Goal: Task Accomplishment & Management: Use online tool/utility

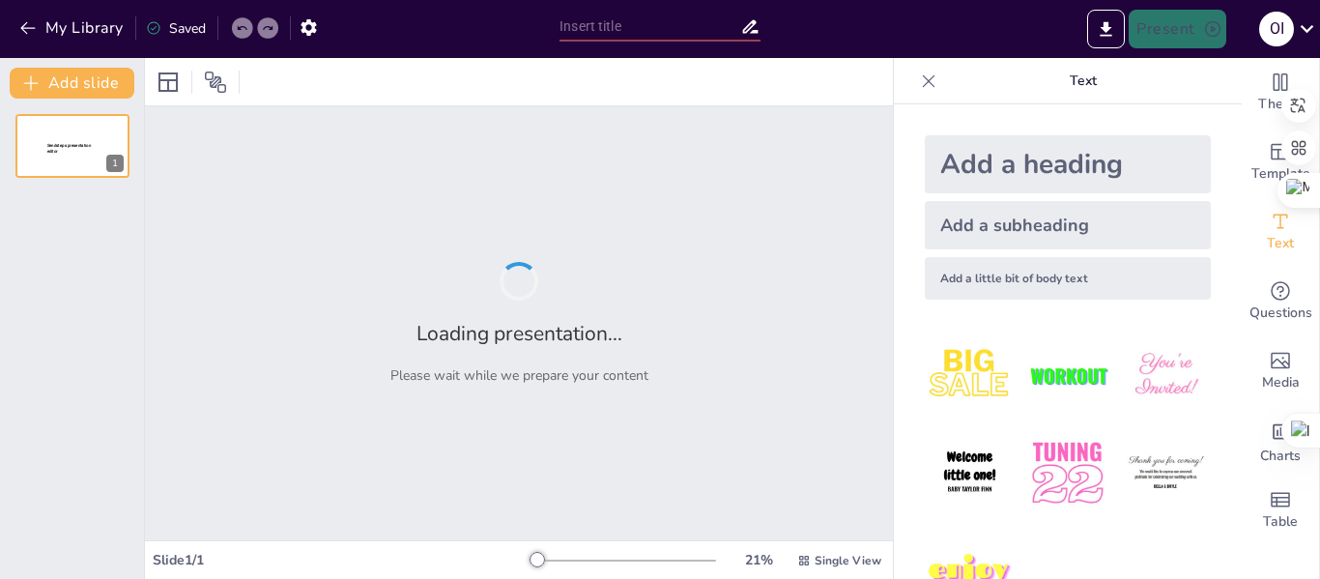
type input "El Rol Fundamental de la Familia en la Estructura Social"
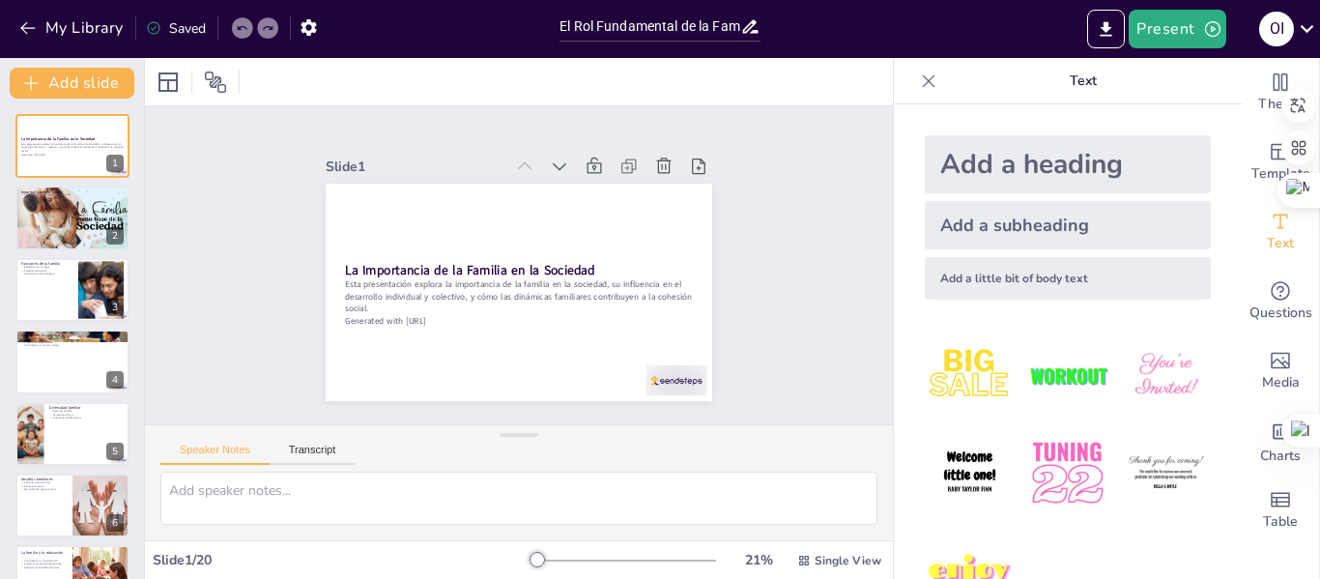
checkbox input "true"
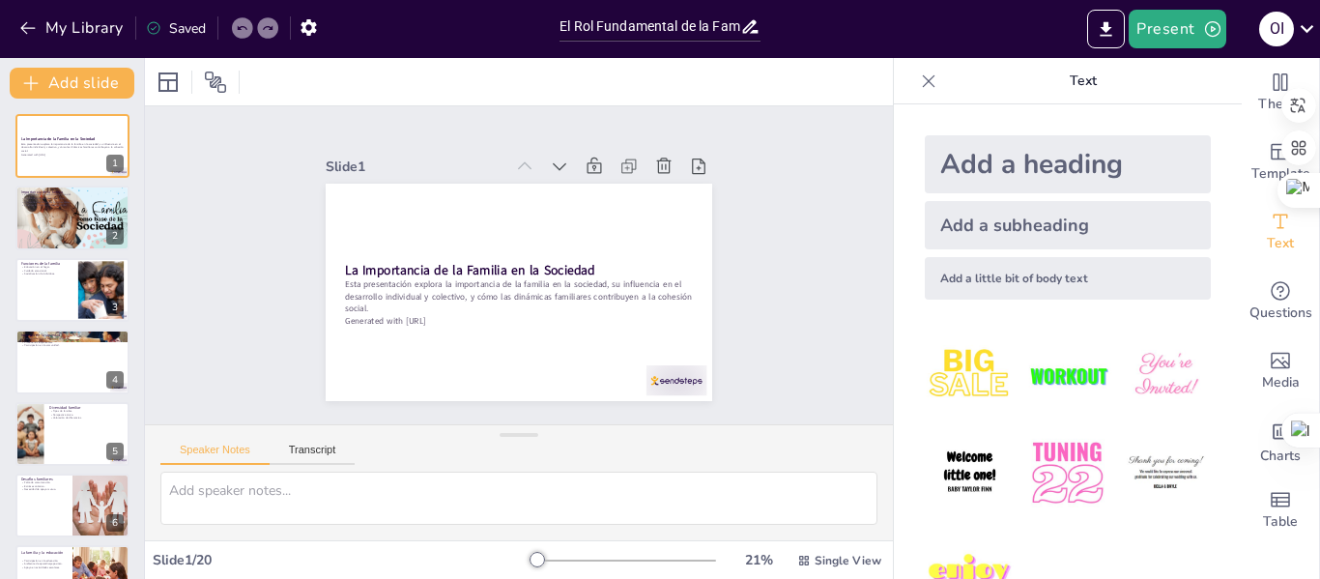
checkbox input "true"
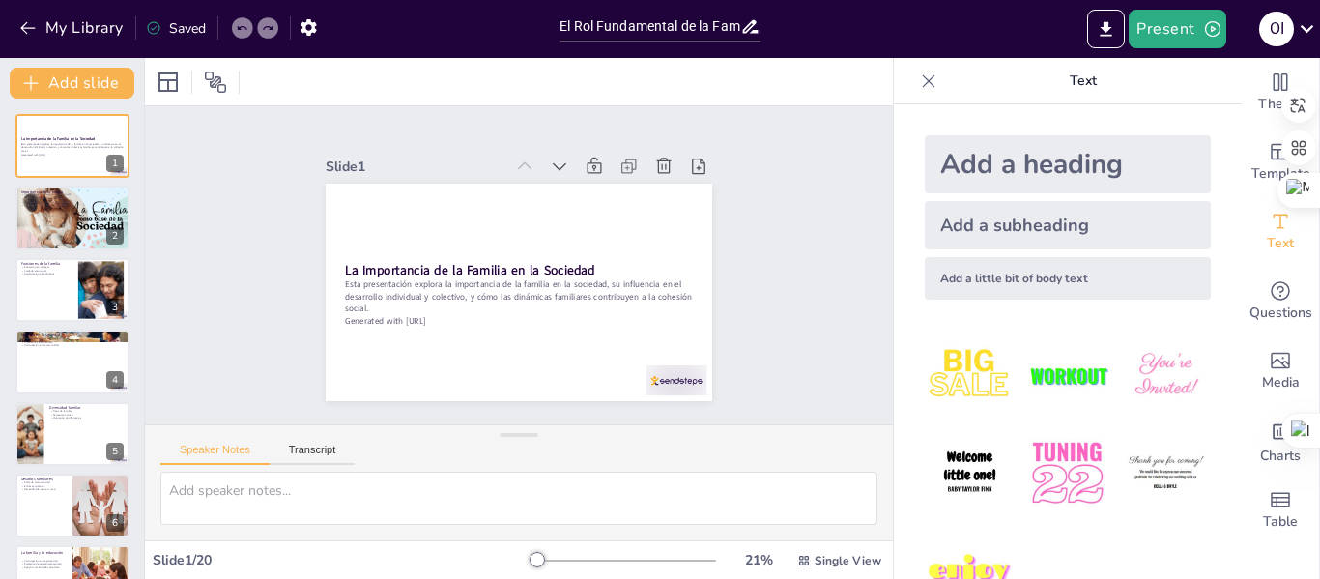
checkbox input "true"
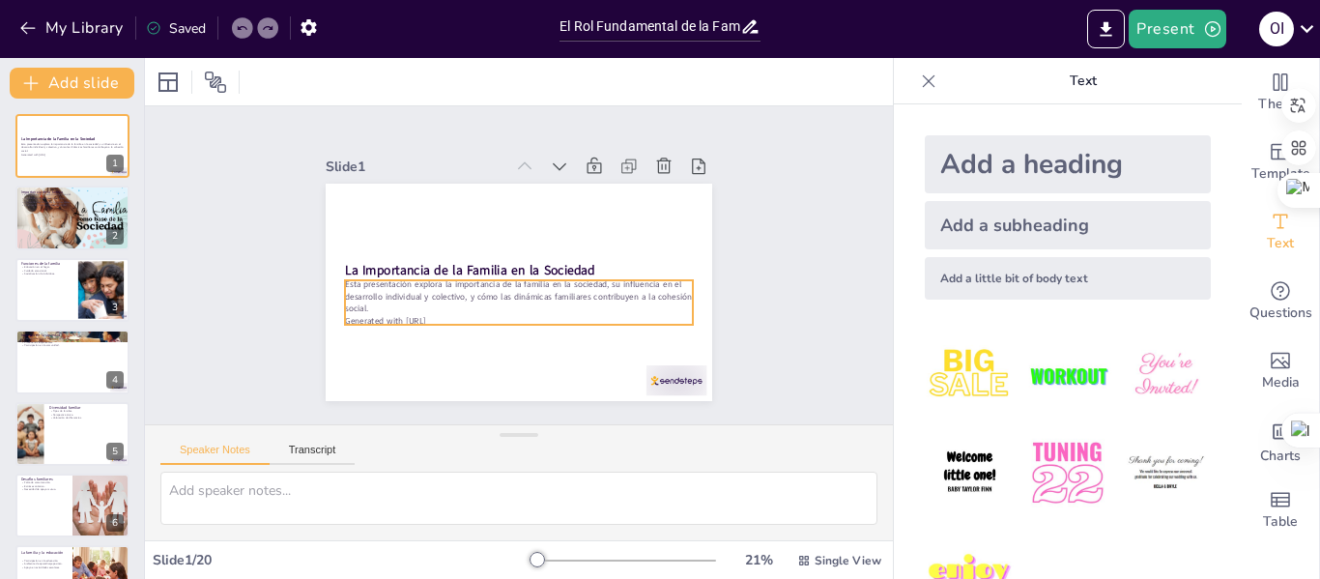
checkbox input "true"
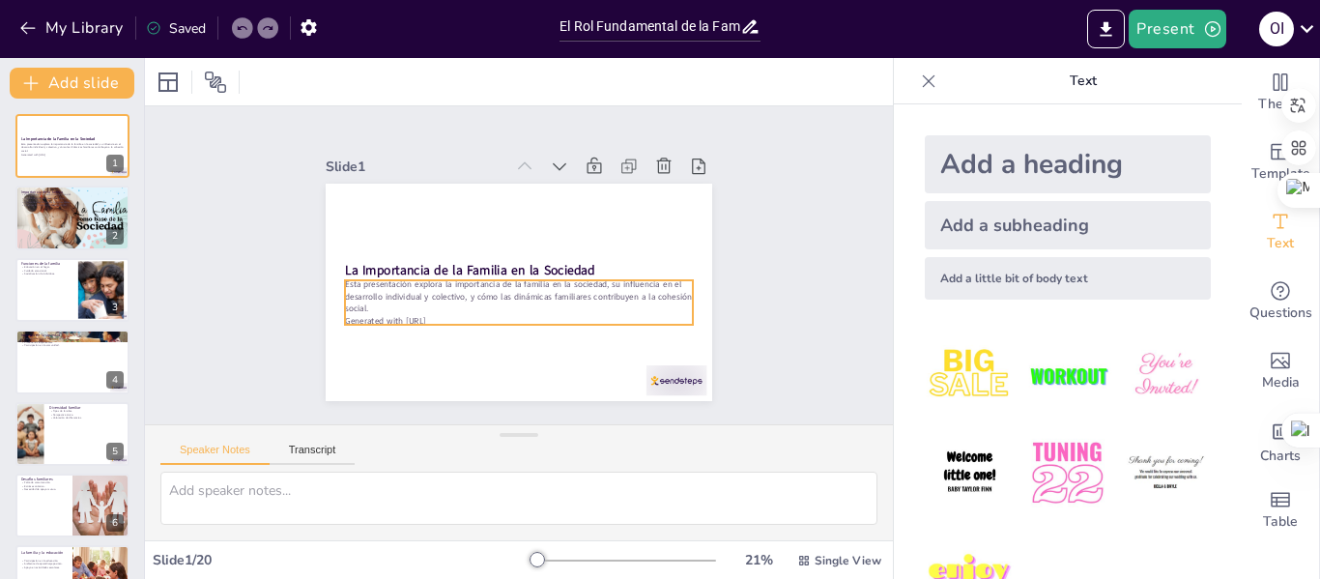
checkbox input "true"
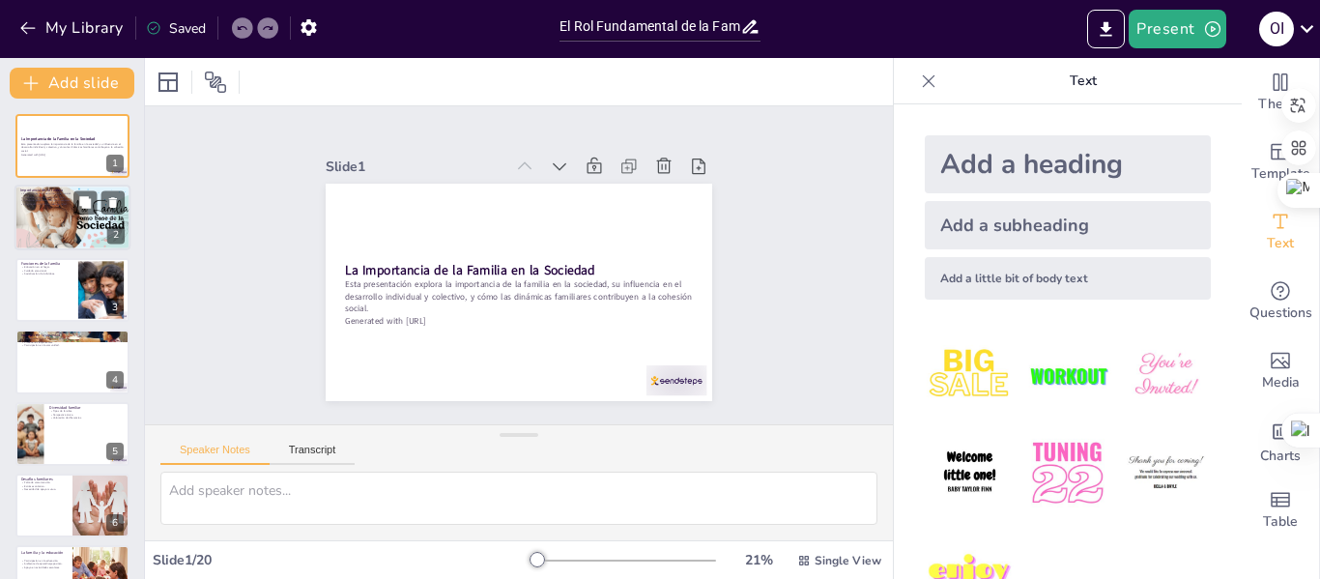
checkbox input "true"
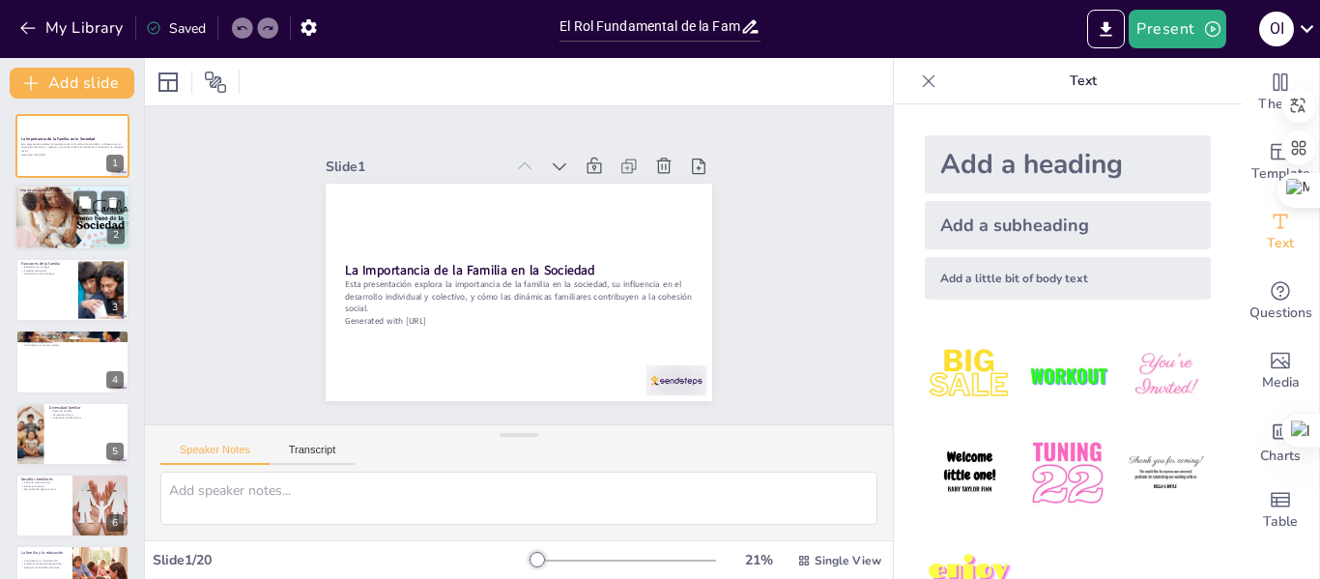
checkbox input "true"
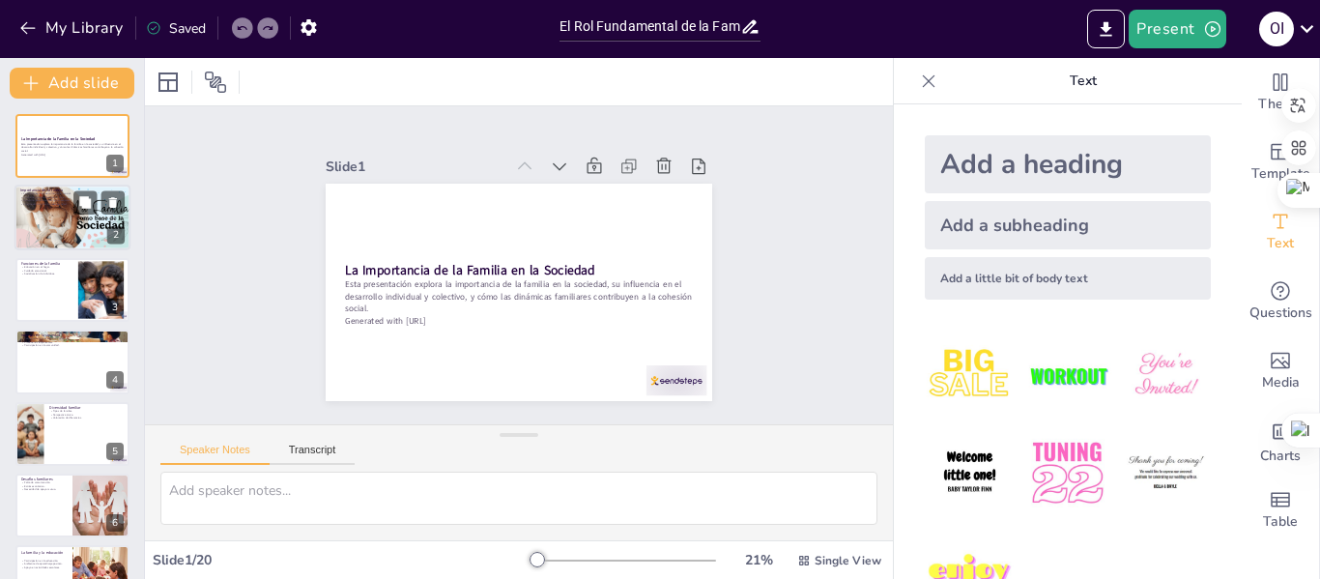
click at [65, 216] on div at bounding box center [72, 218] width 116 height 76
type textarea "La familia es fundamental en nuestras vidas, ya que es la primera comunidad don…"
checkbox input "true"
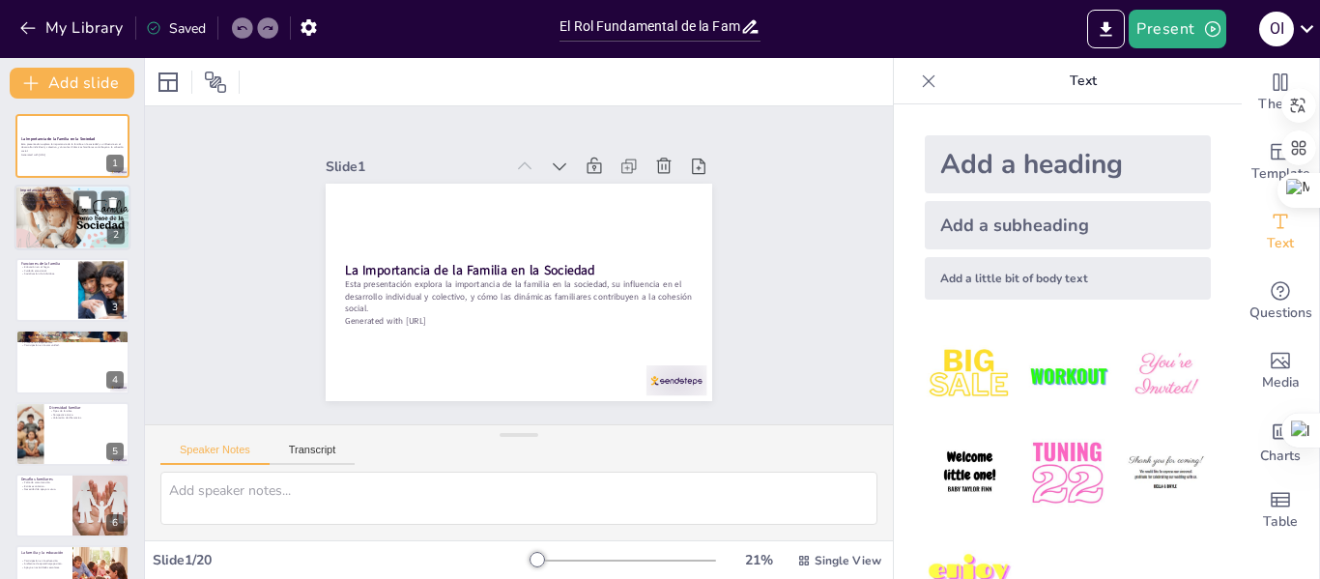
checkbox input "true"
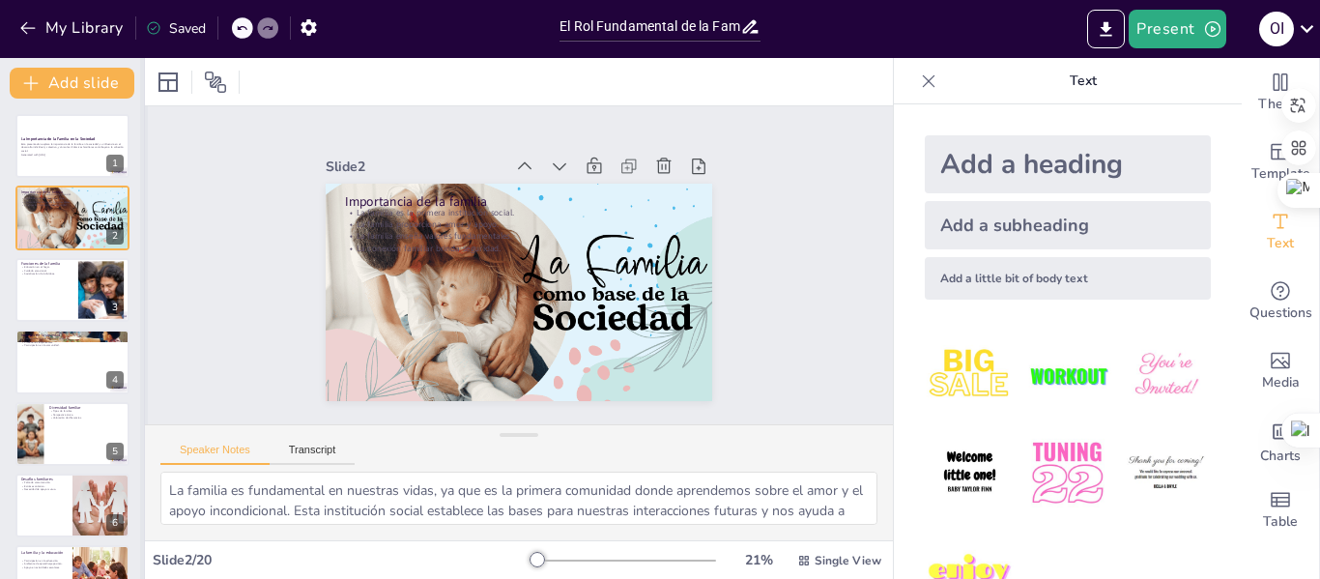
checkbox input "true"
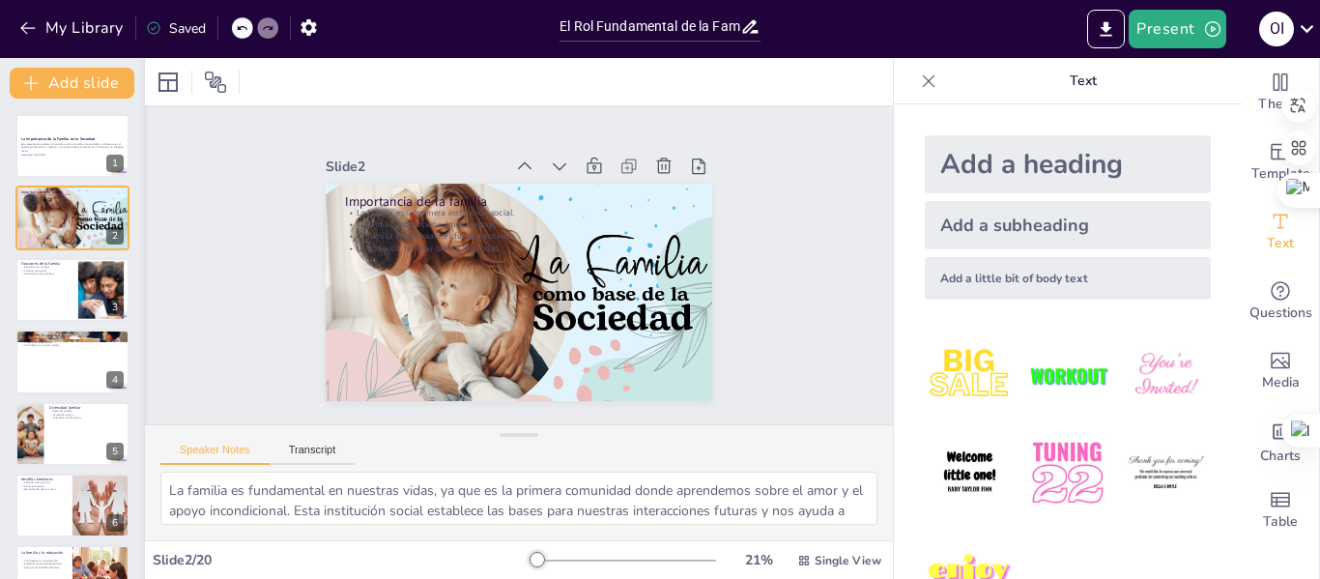
checkbox input "true"
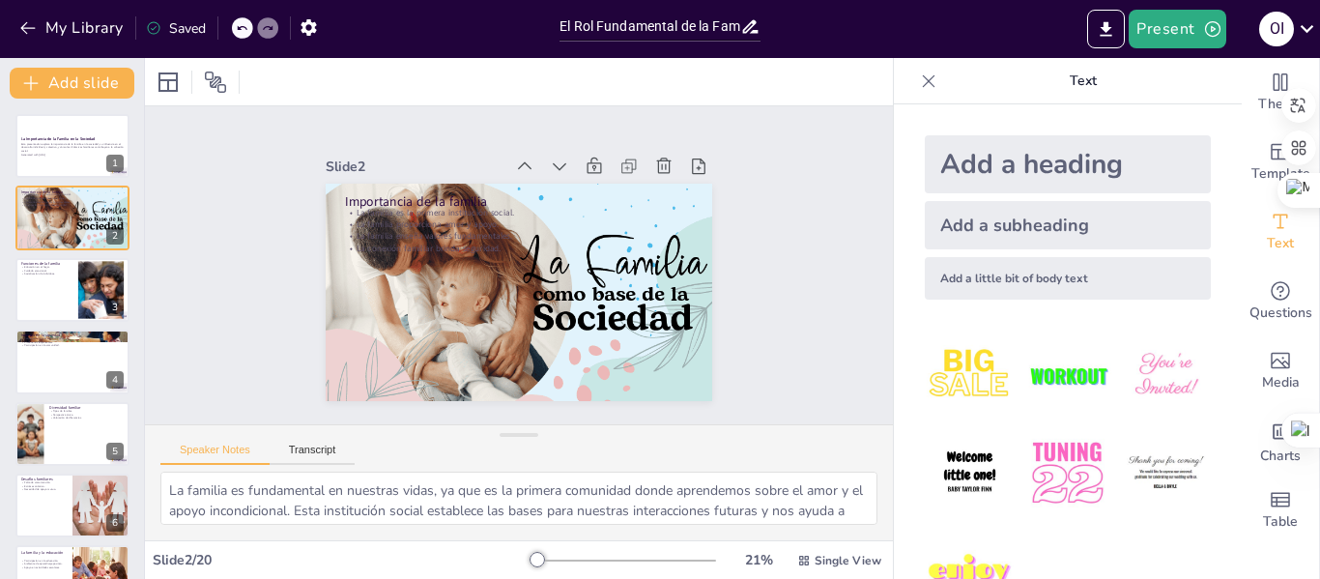
checkbox input "true"
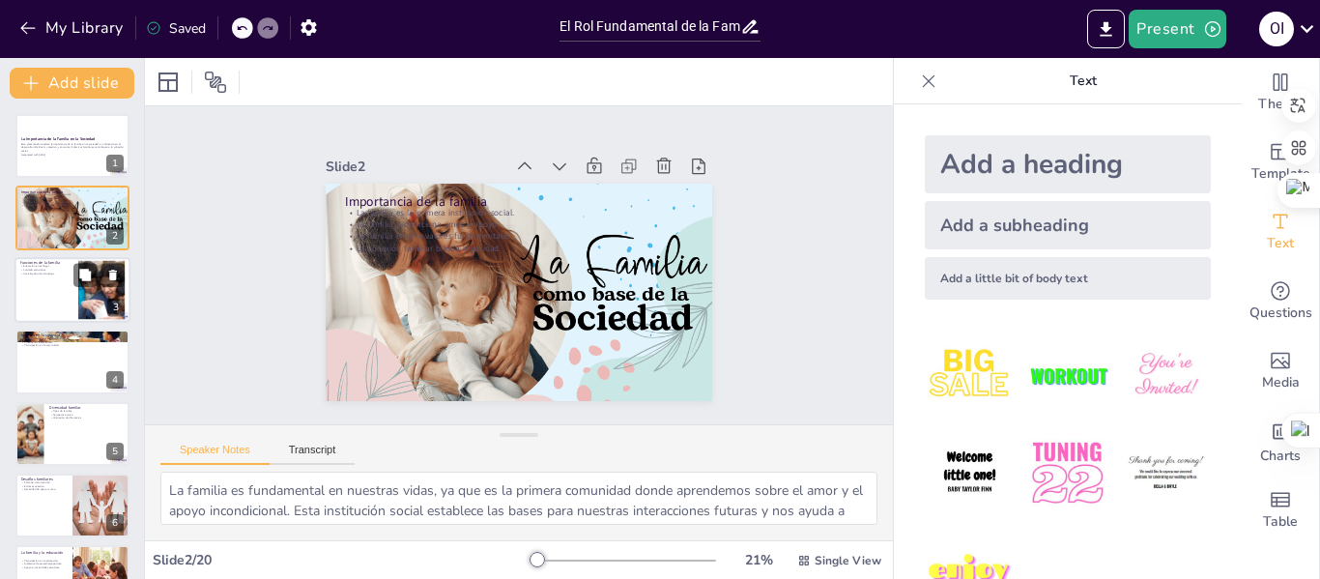
checkbox input "true"
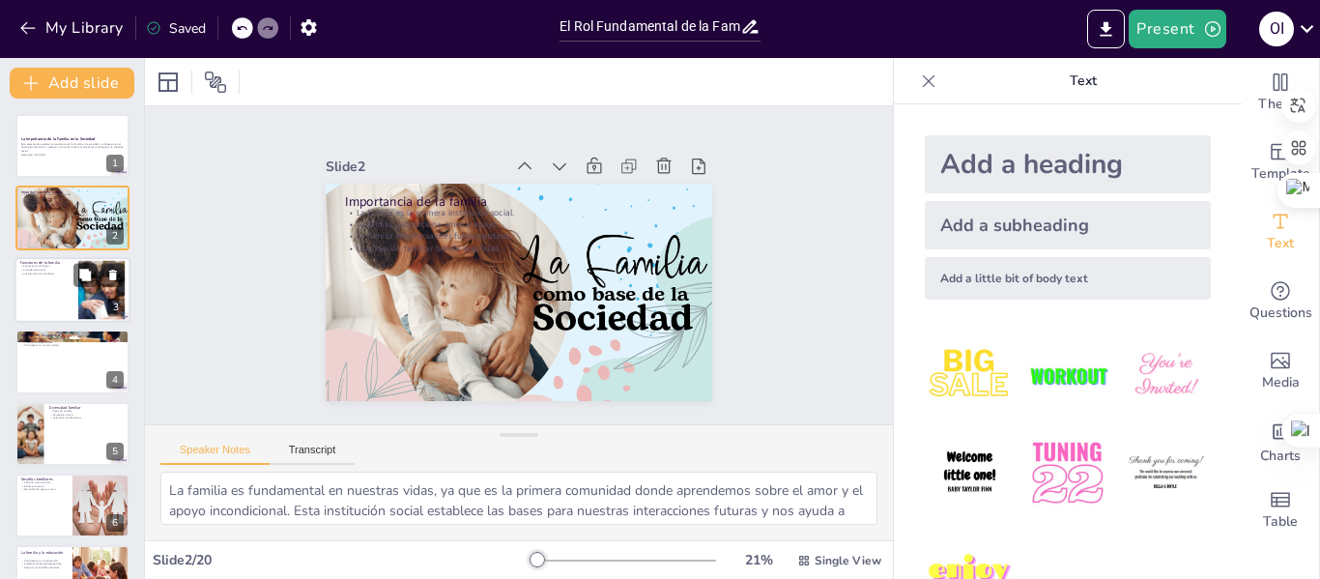
click at [56, 298] on div at bounding box center [72, 290] width 116 height 66
type textarea "La educación en el hogar es una de las funciones más importantes de la familia.…"
checkbox input "true"
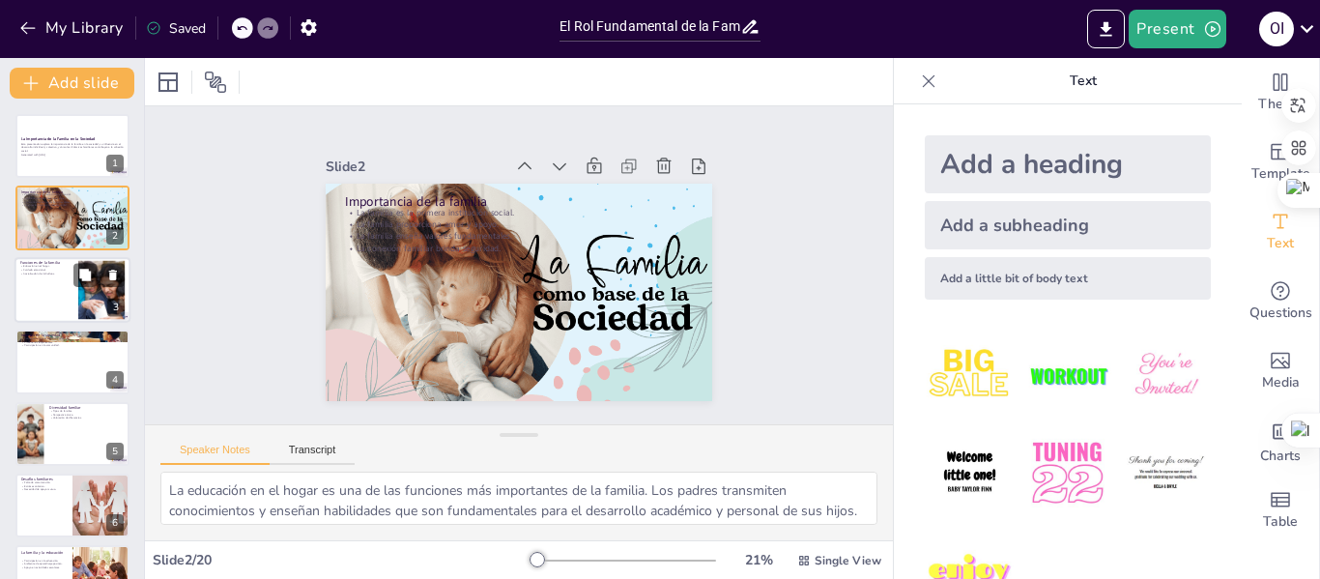
checkbox input "true"
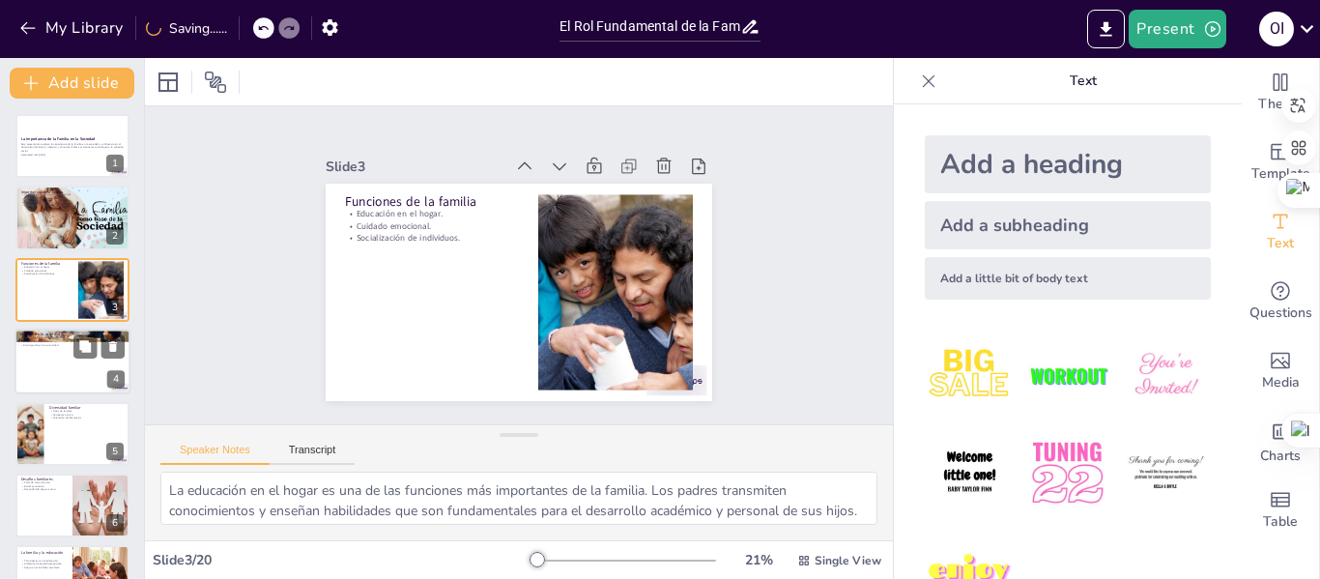
checkbox input "true"
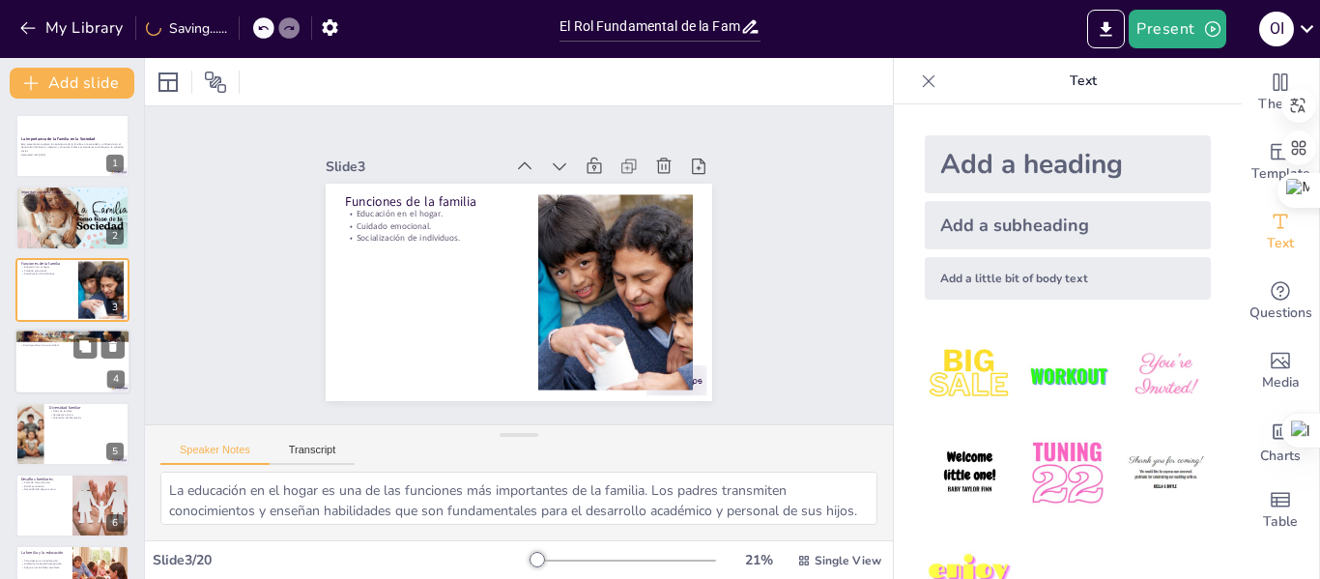
checkbox input "true"
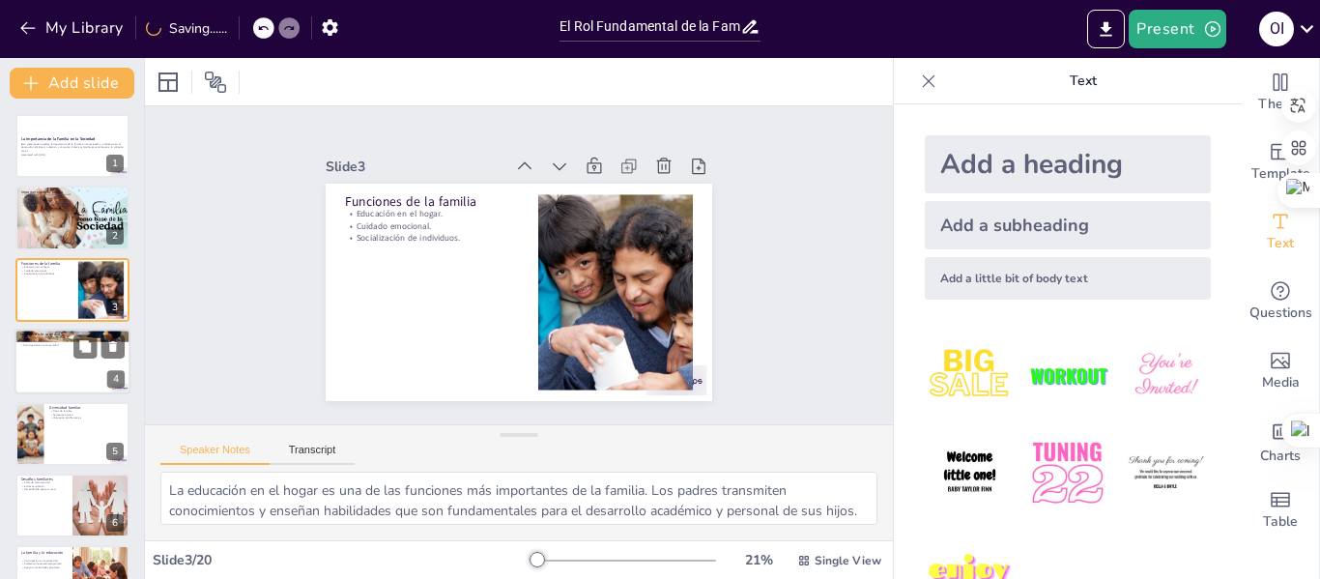
checkbox input "true"
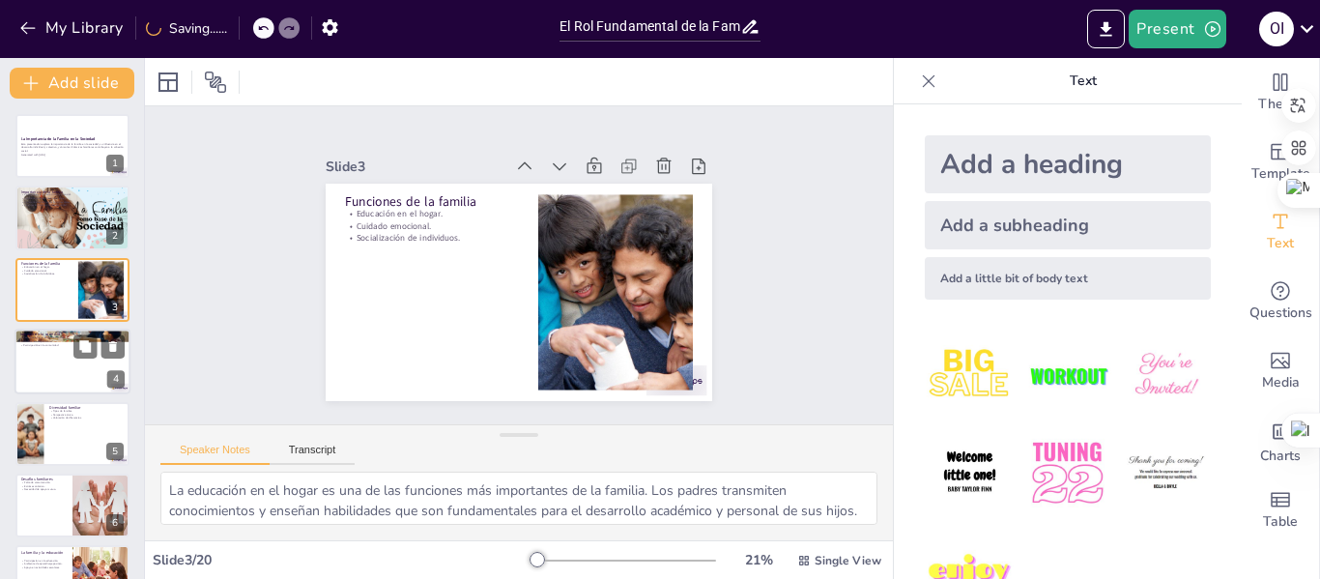
checkbox input "true"
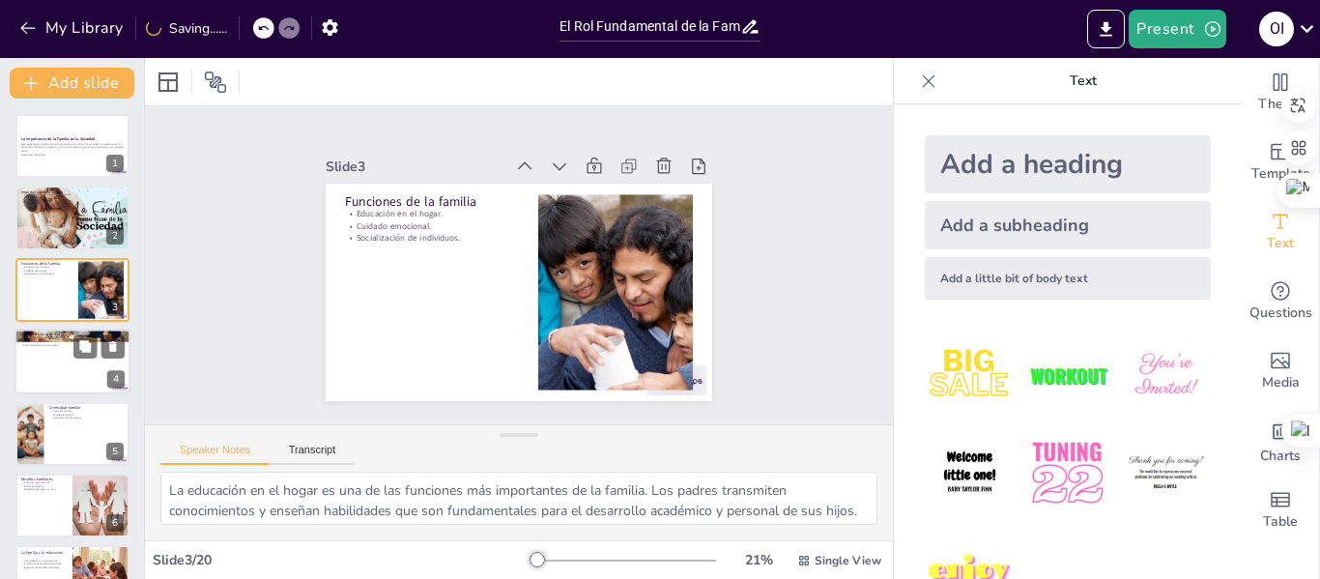
checkbox input "true"
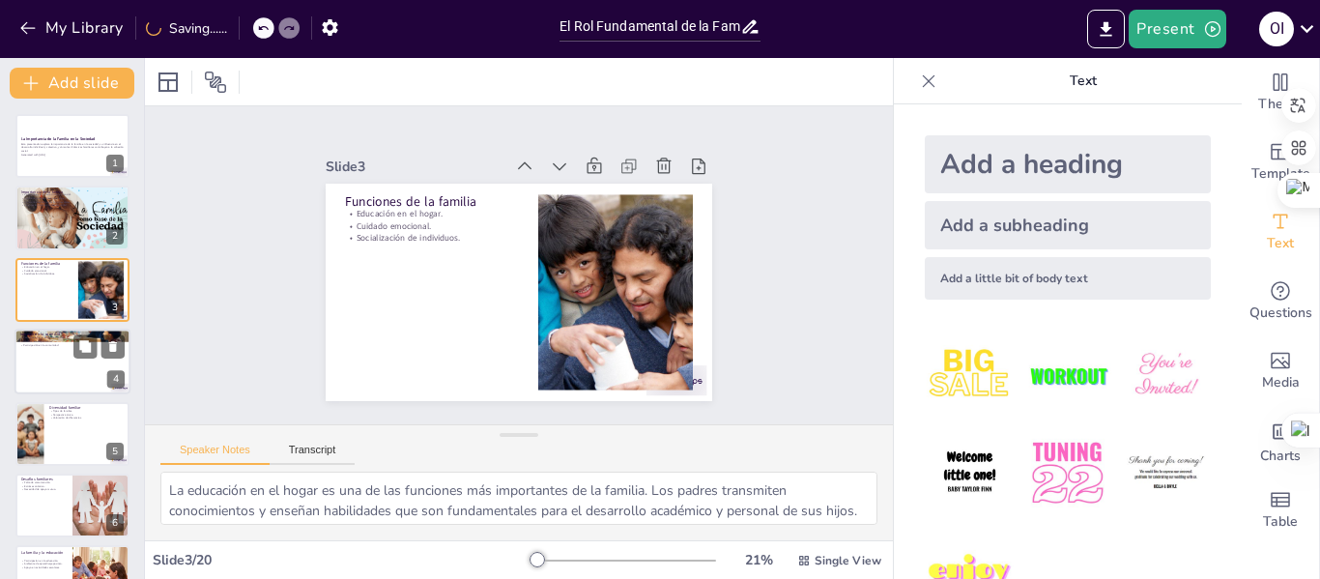
click at [56, 344] on p "Participación en la comunidad." at bounding box center [72, 346] width 104 height 4
type textarea "La estabilidad social se ve reforzada por familias unidas. Cuando las familias …"
checkbox input "true"
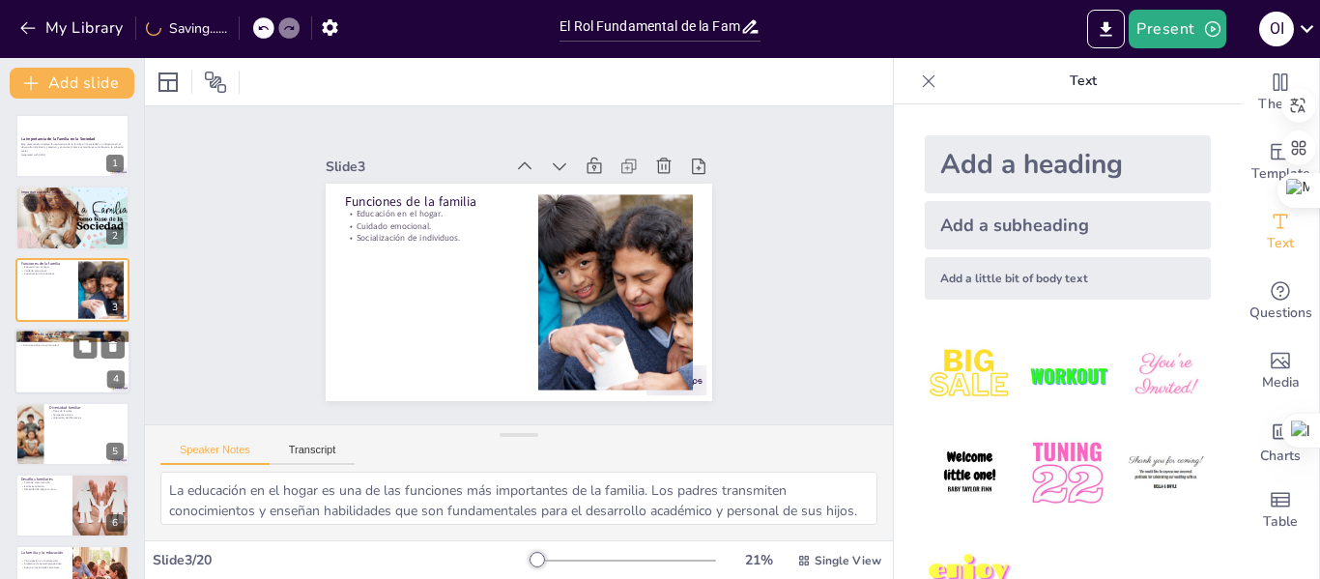
checkbox input "true"
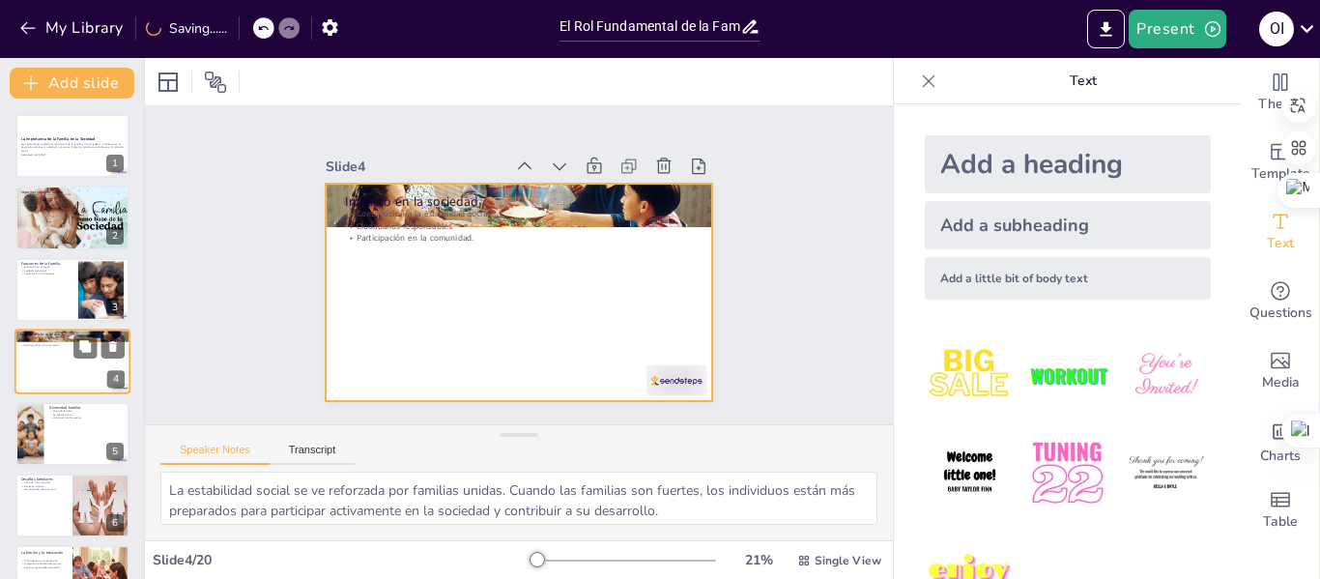
scroll to position [23, 0]
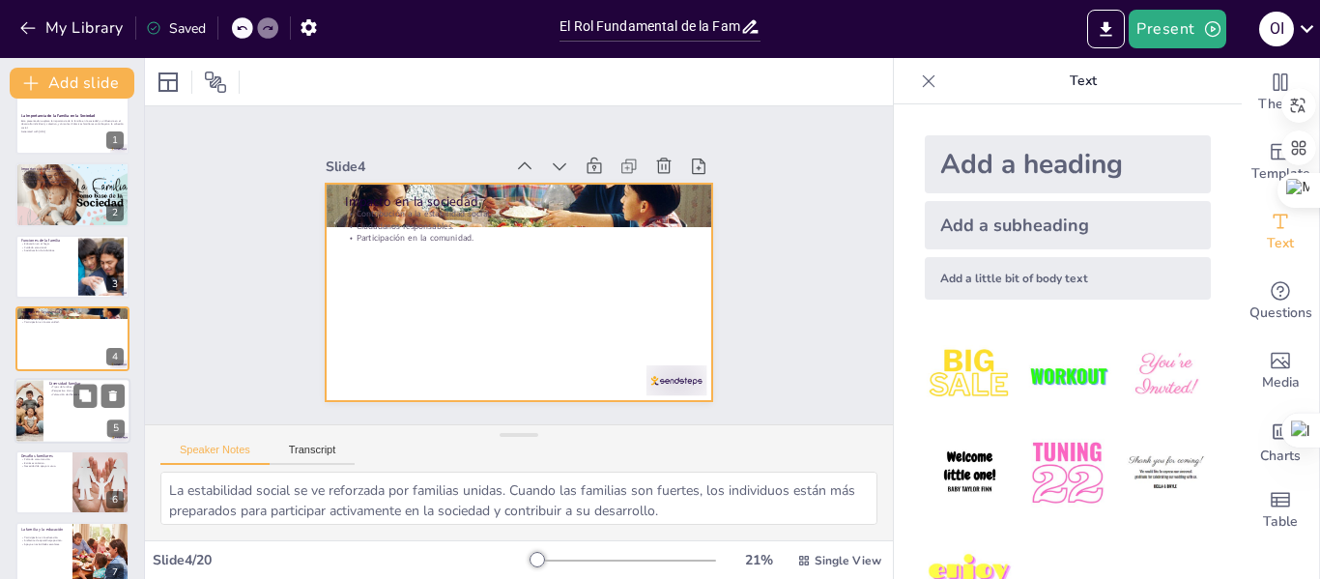
checkbox input "true"
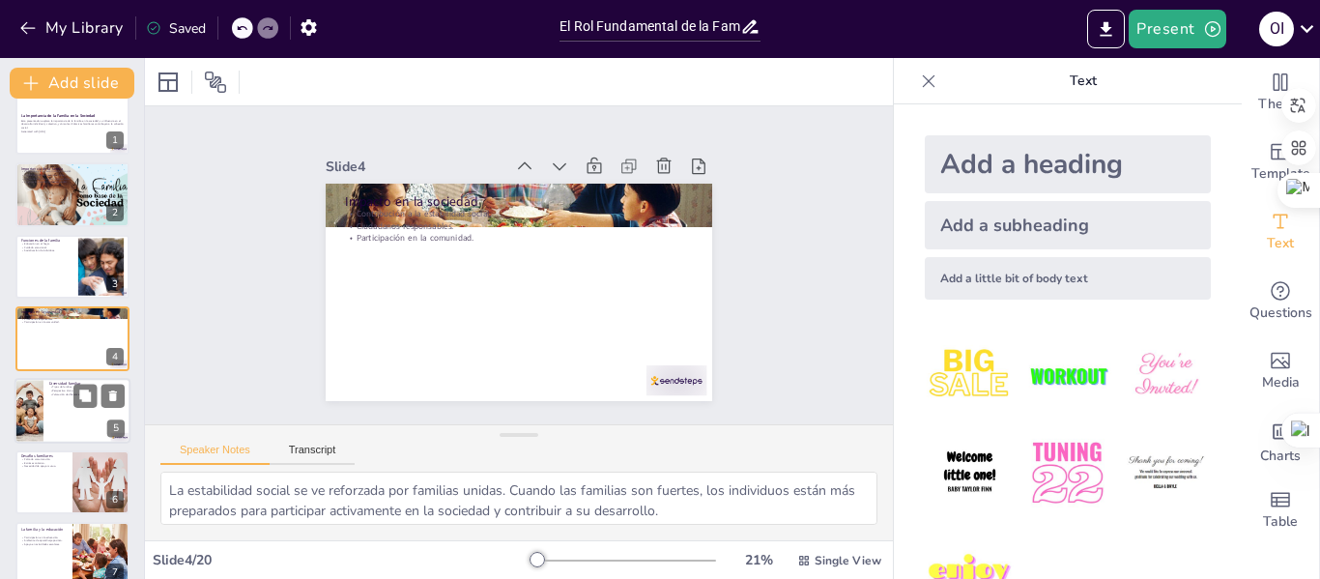
checkbox input "true"
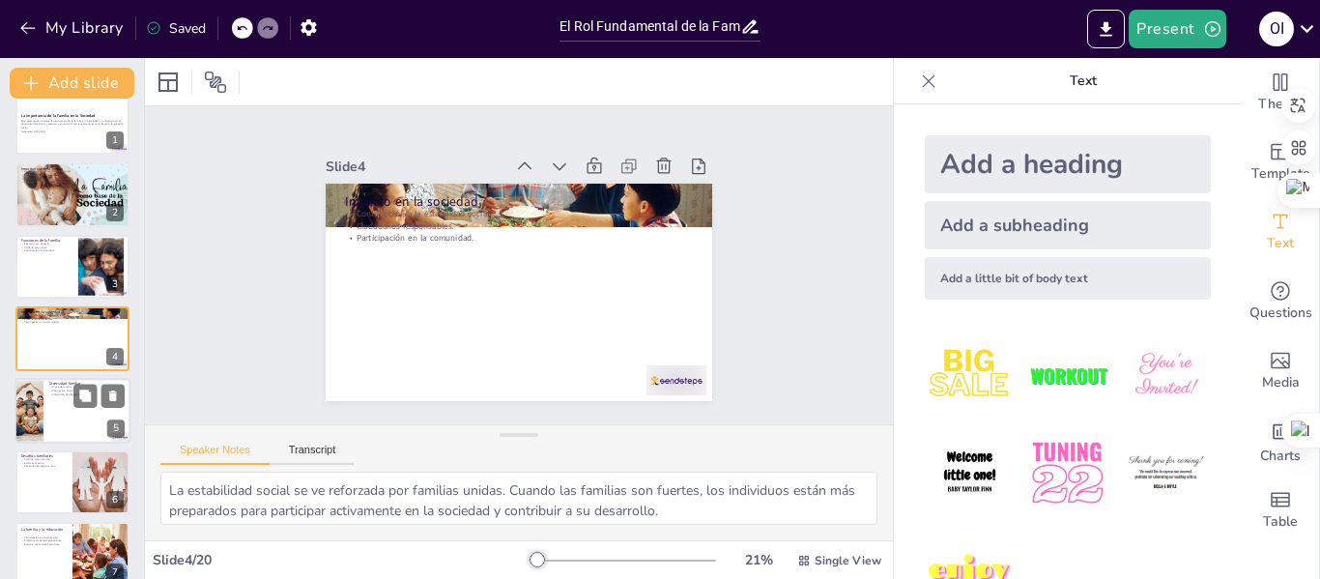
checkbox input "true"
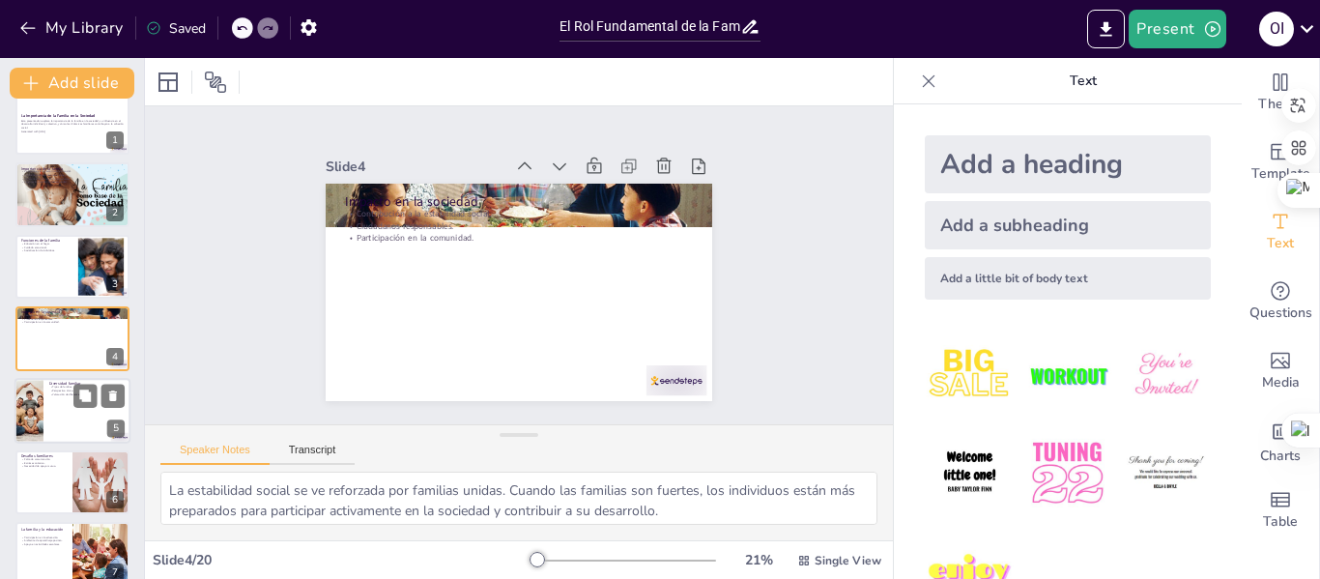
checkbox input "true"
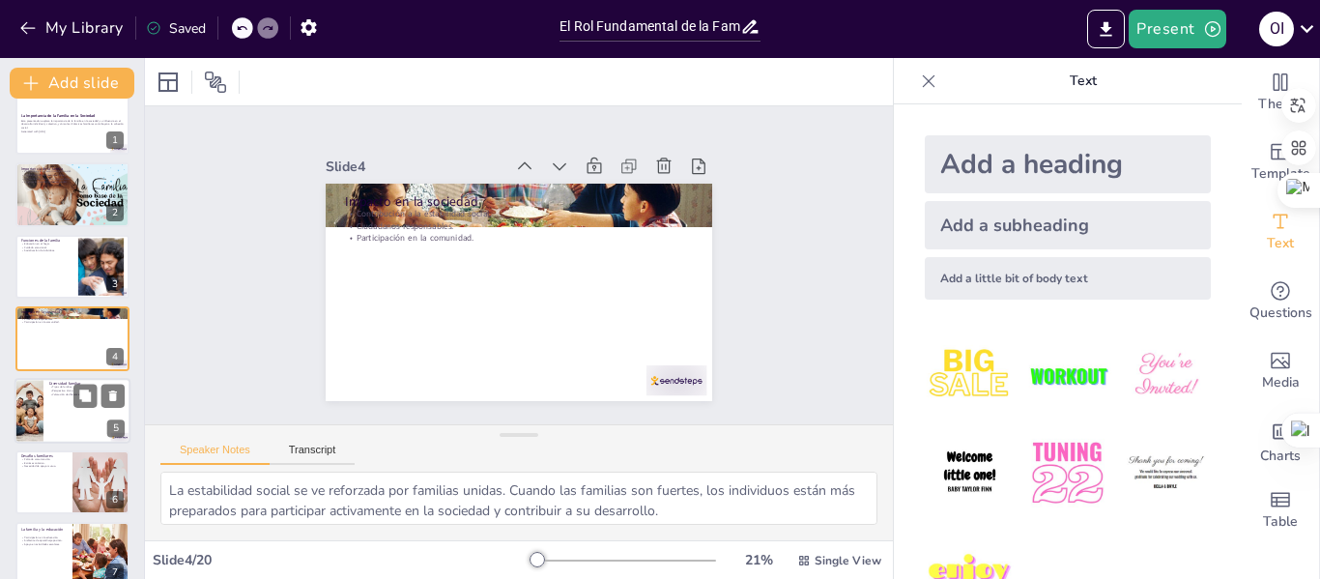
click at [60, 401] on div at bounding box center [72, 411] width 116 height 66
type textarea "La diversidad en las estructuras familiares es una característica esencial de l…"
checkbox input "true"
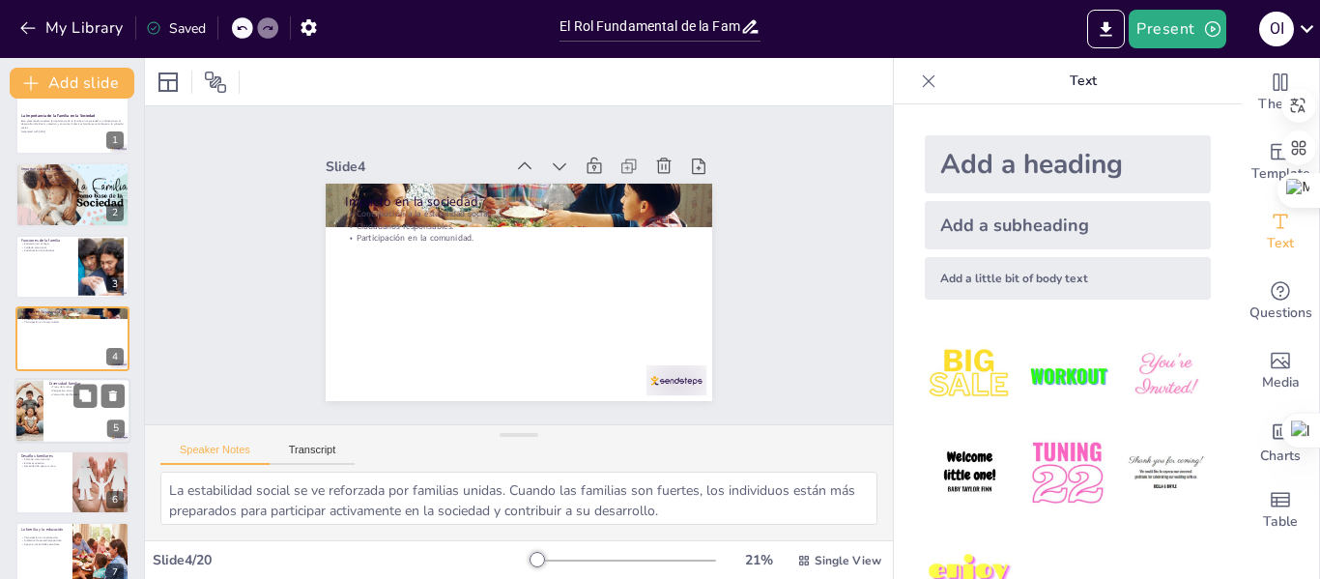
checkbox input "true"
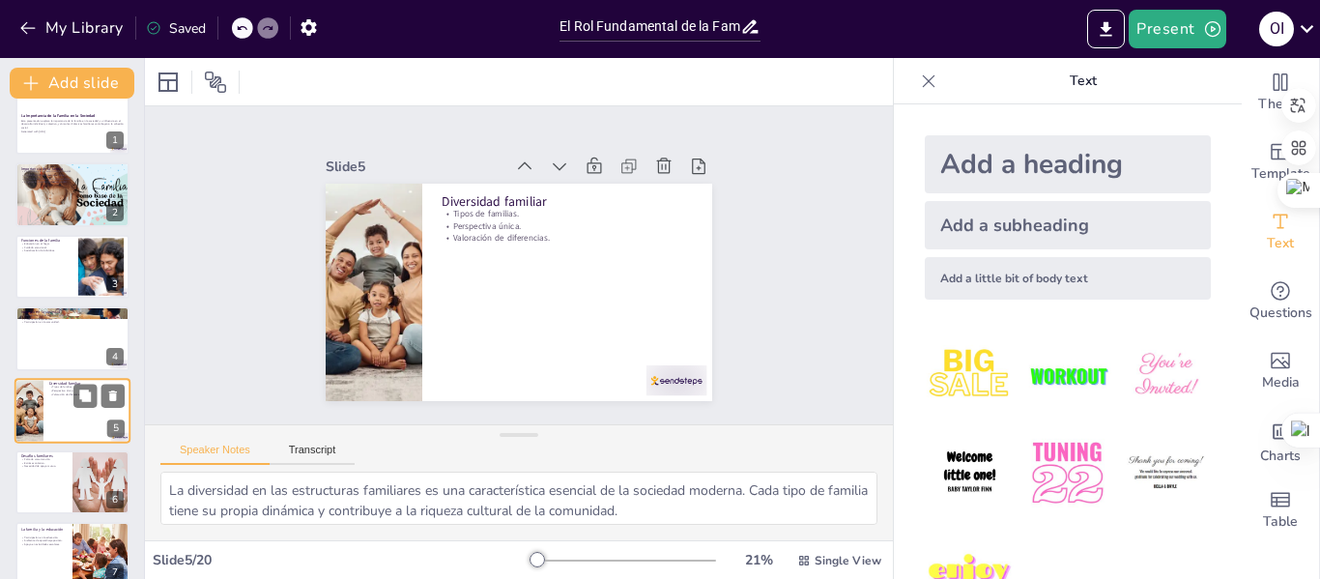
scroll to position [95, 0]
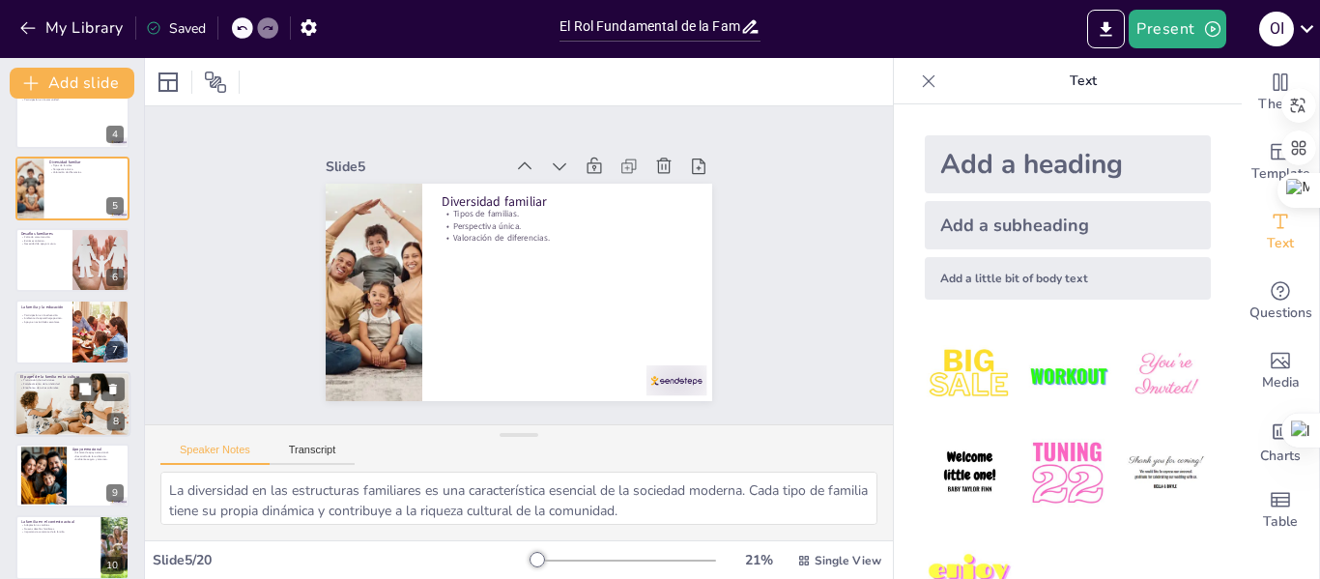
checkbox input "true"
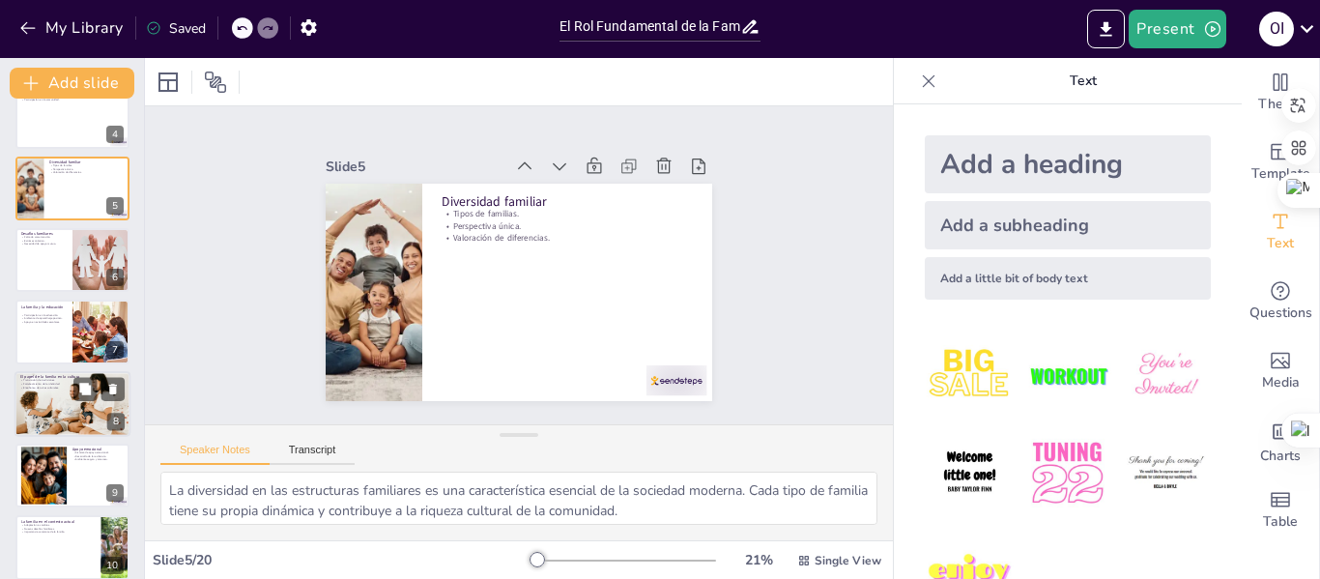
checkbox input "true"
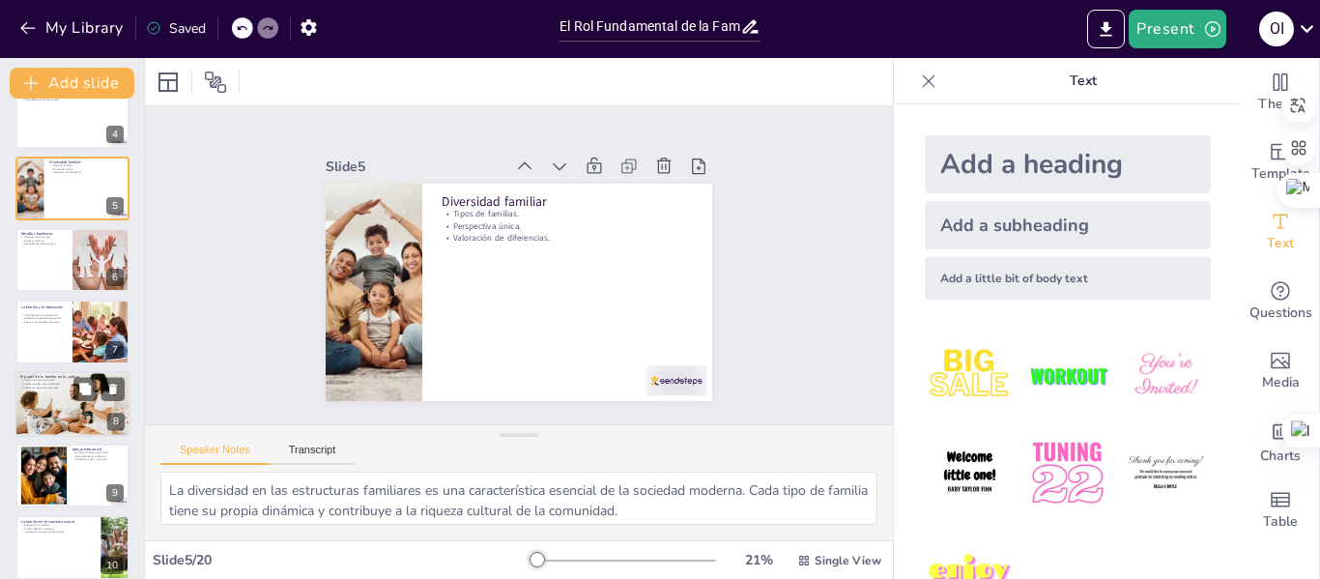
scroll to position [288, 0]
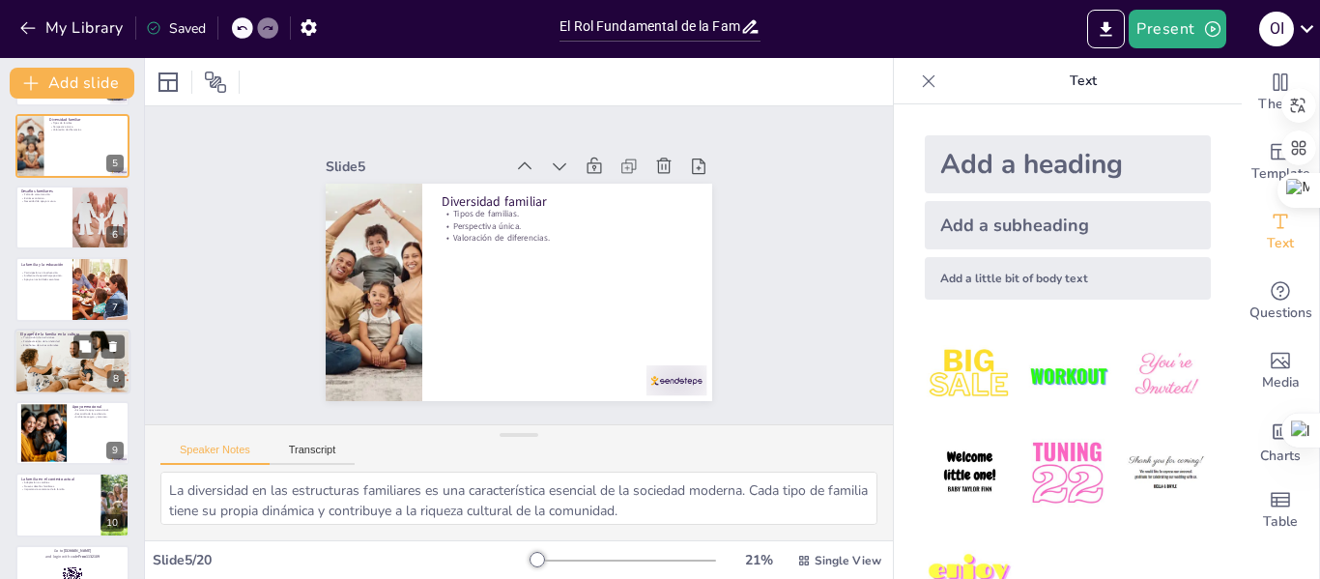
checkbox input "true"
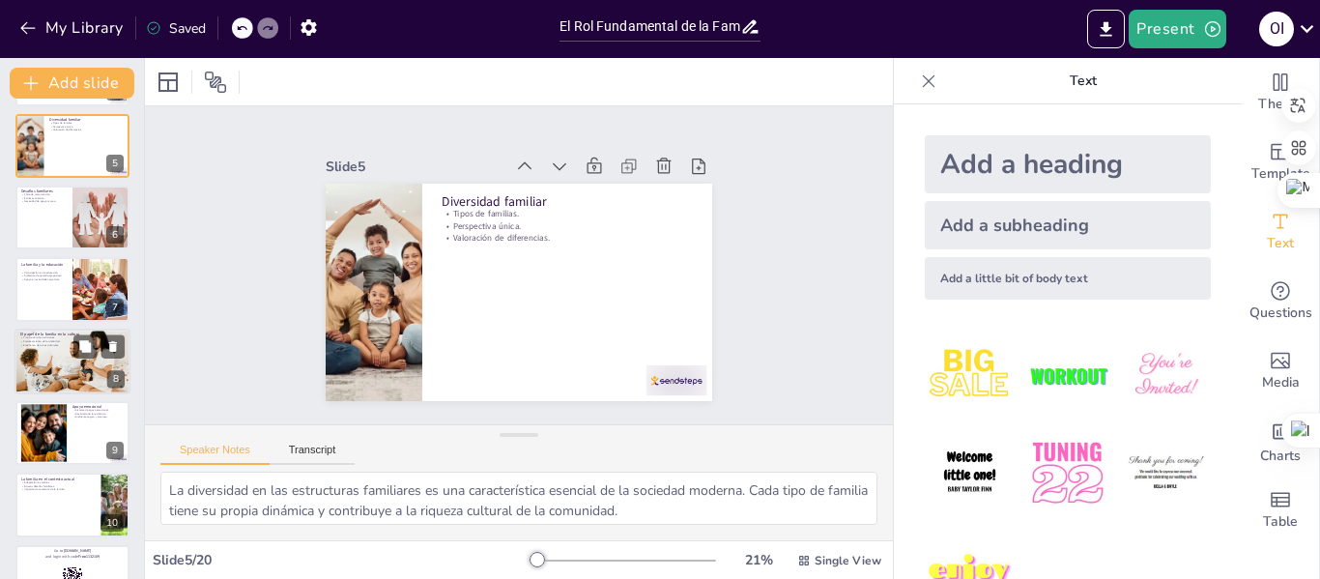
checkbox input "true"
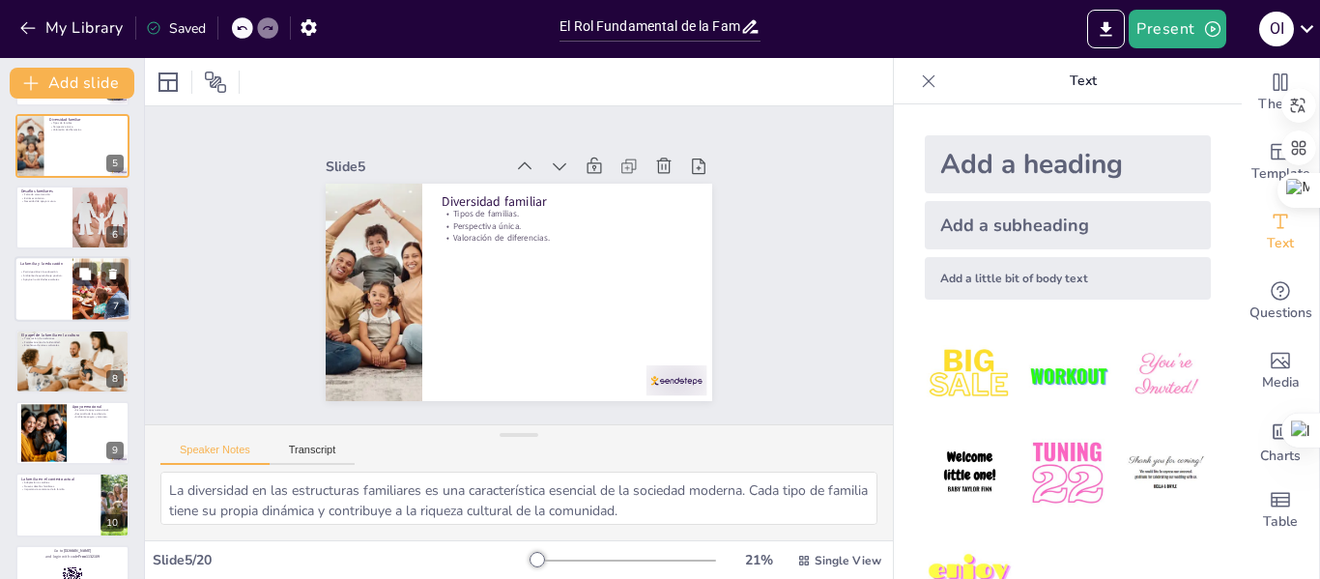
checkbox input "true"
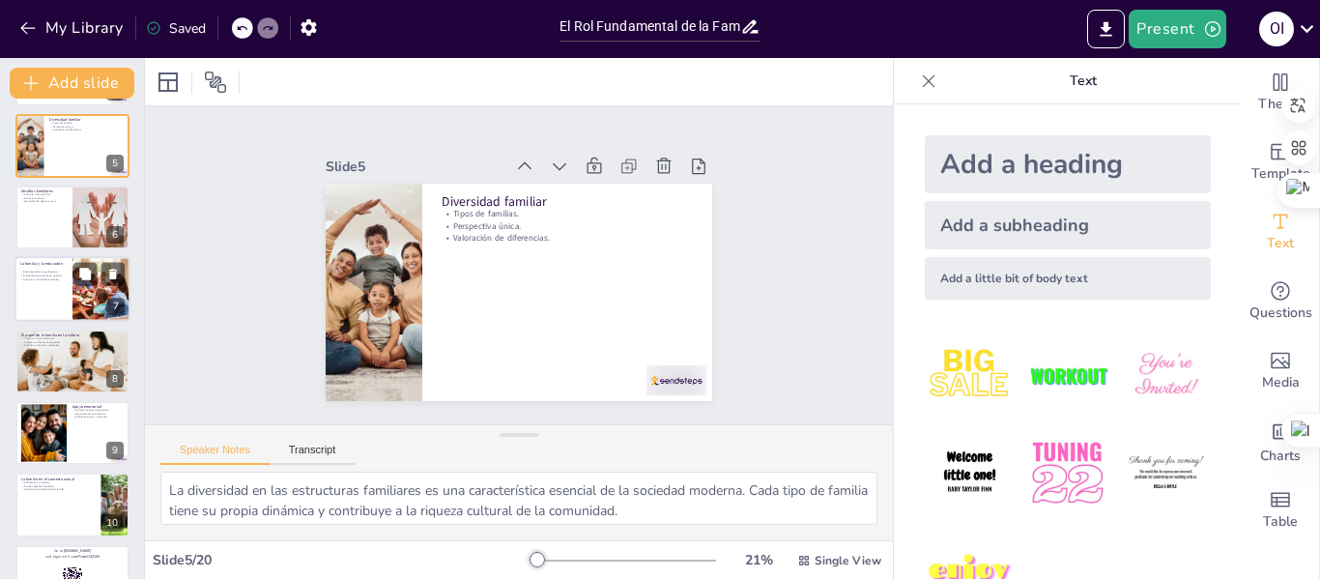
checkbox input "true"
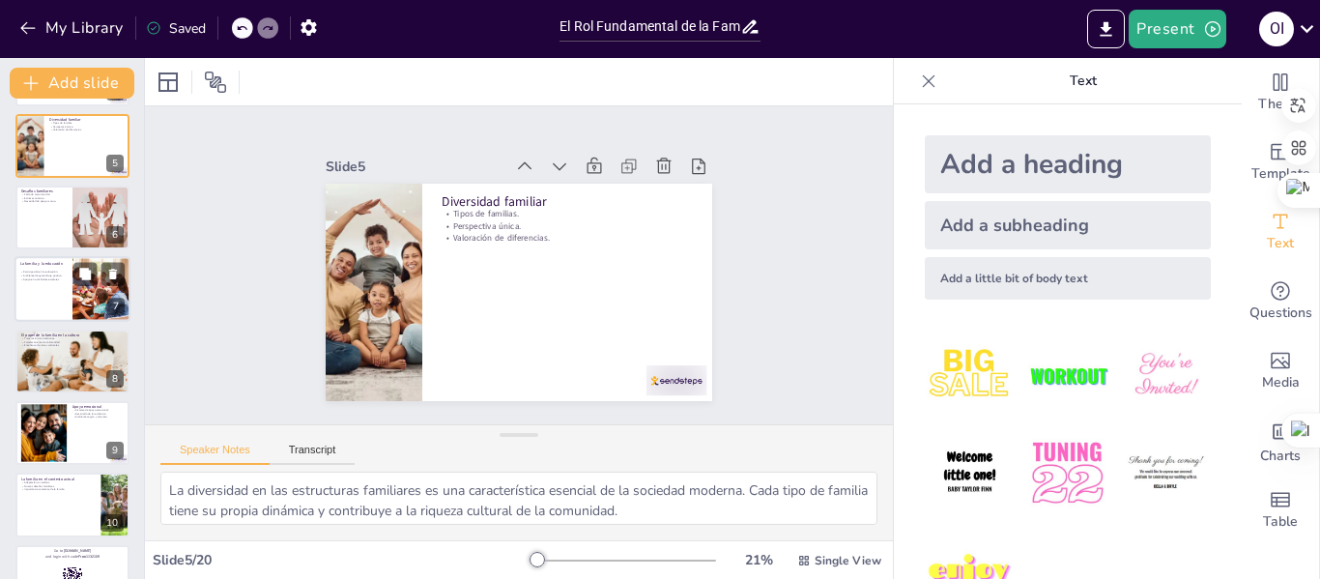
checkbox input "true"
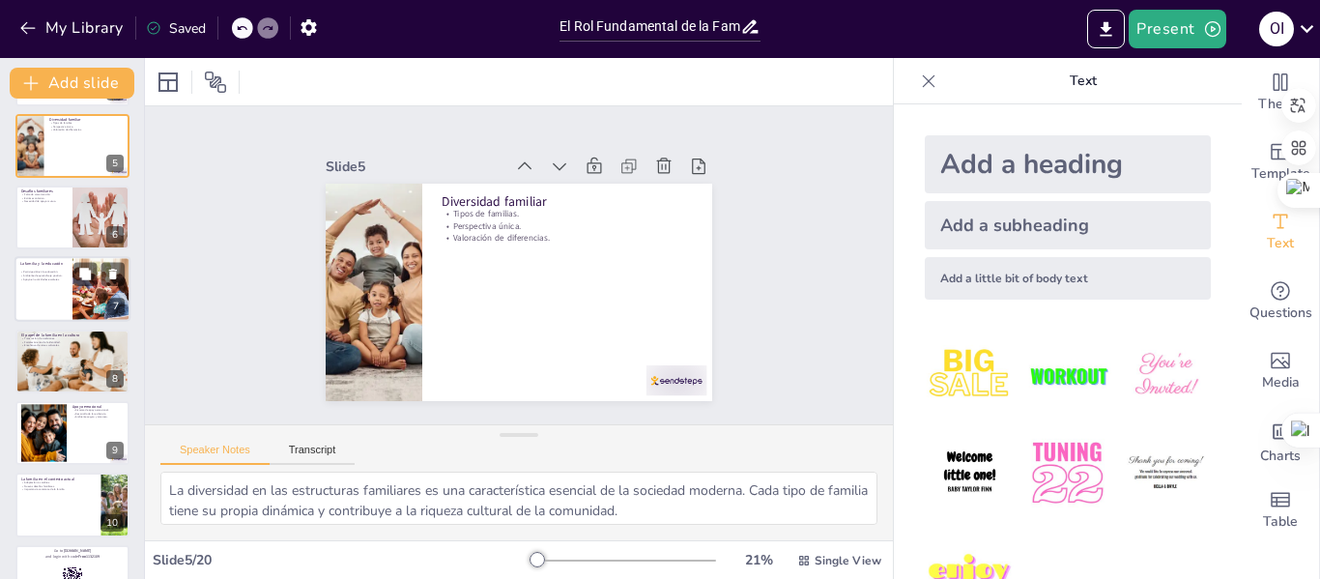
click at [69, 299] on div at bounding box center [72, 290] width 116 height 66
type textarea "La participación de la familia en la educación es fundamental para el éxito aca…"
checkbox input "true"
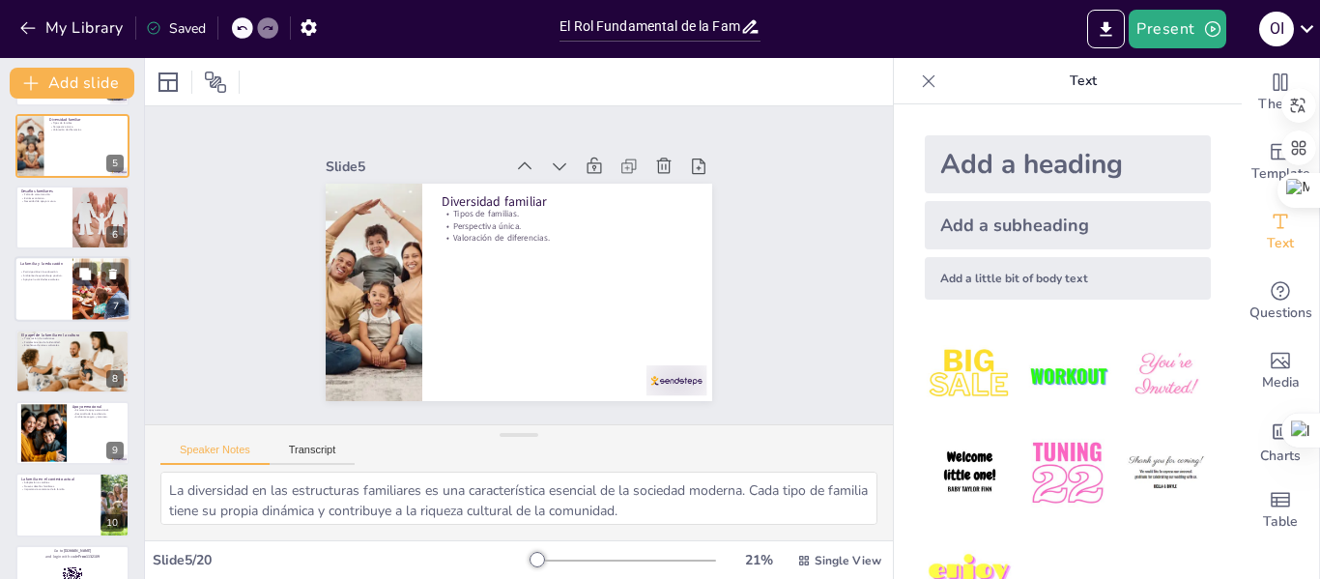
checkbox input "true"
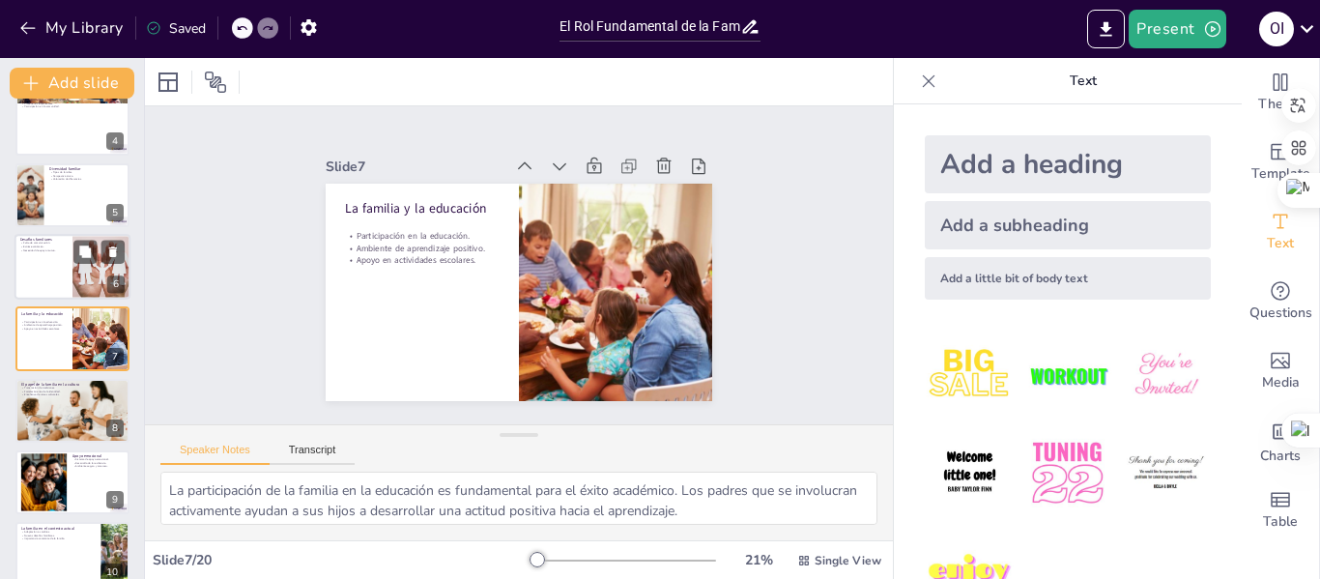
checkbox input "true"
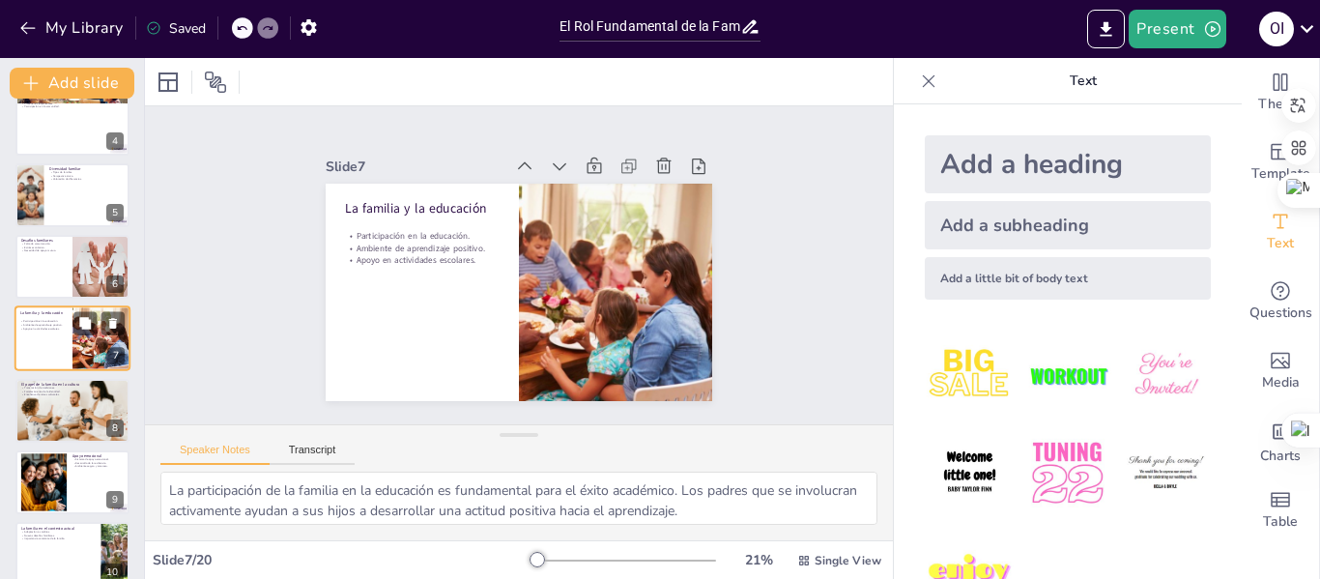
checkbox input "true"
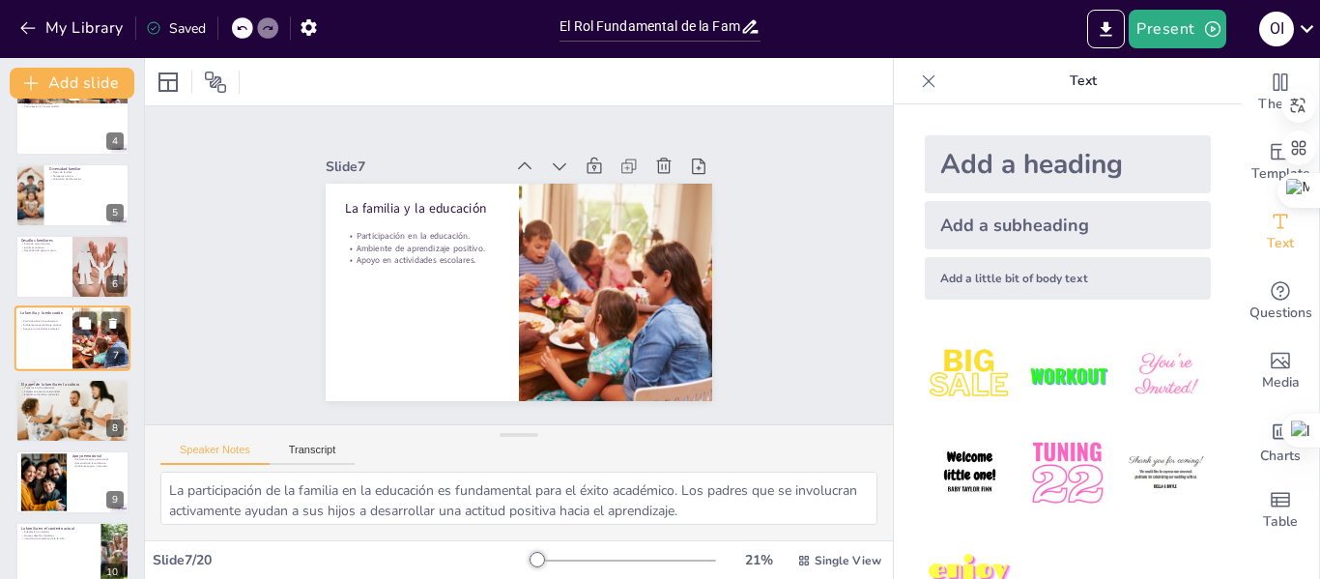
checkbox input "true"
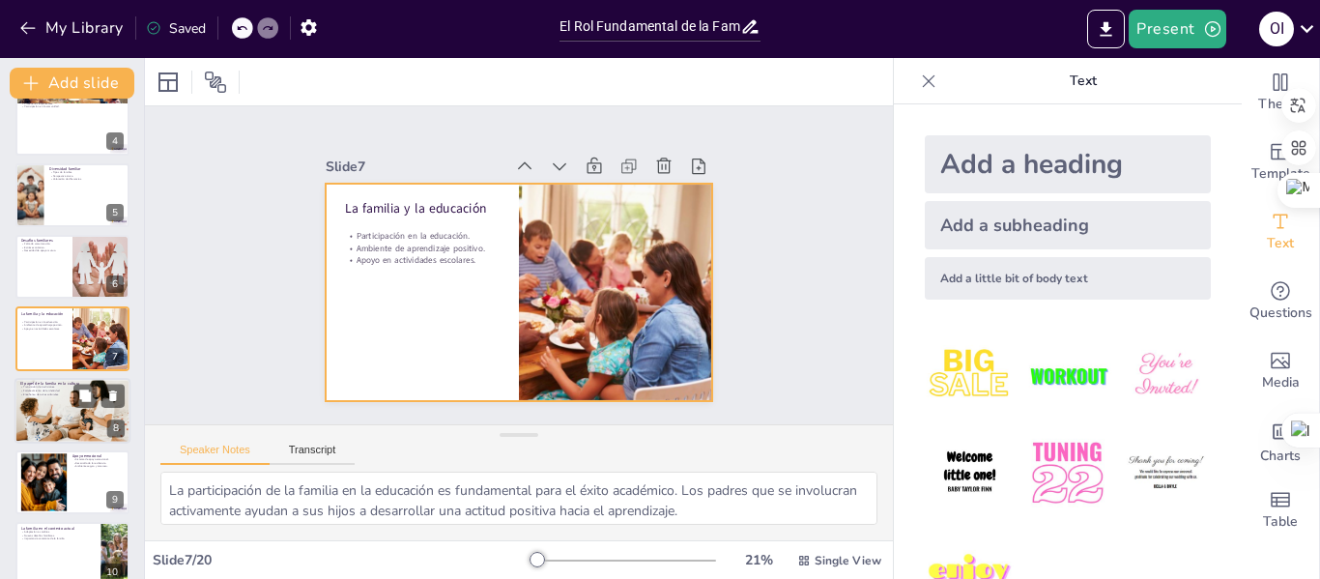
checkbox input "true"
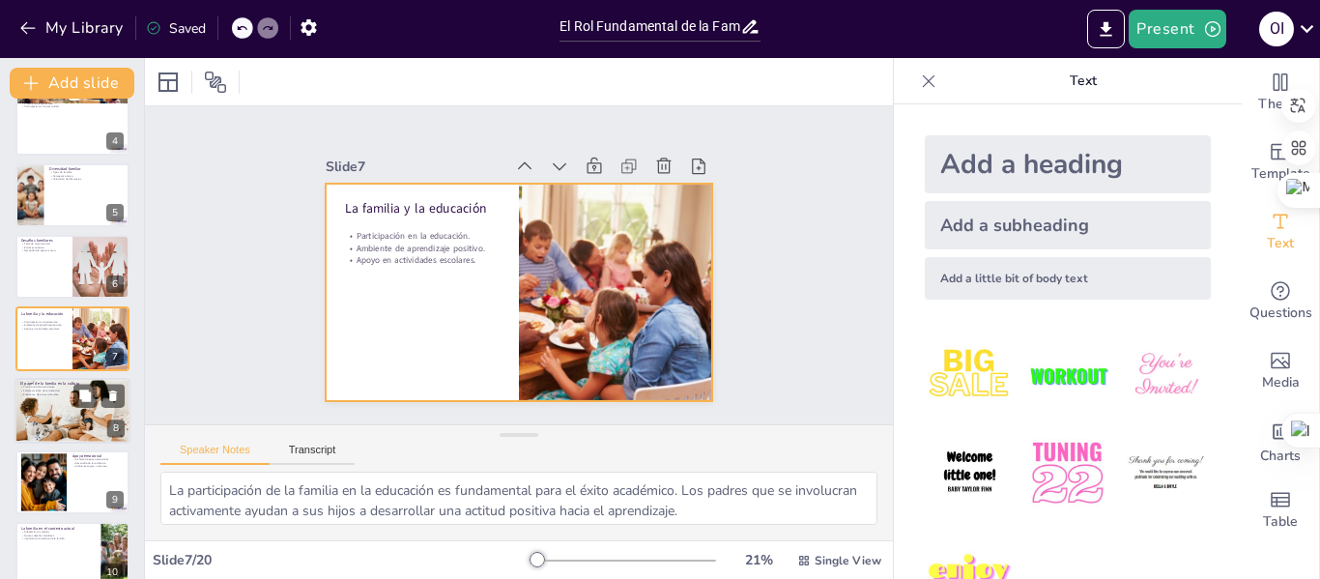
checkbox input "true"
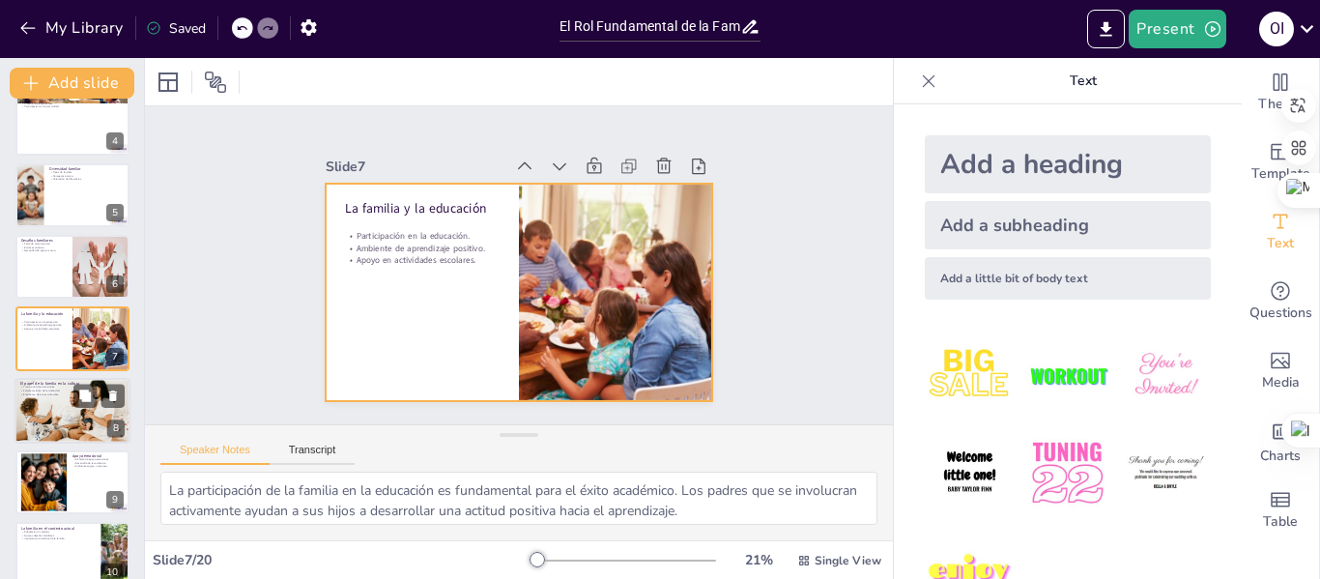
checkbox input "true"
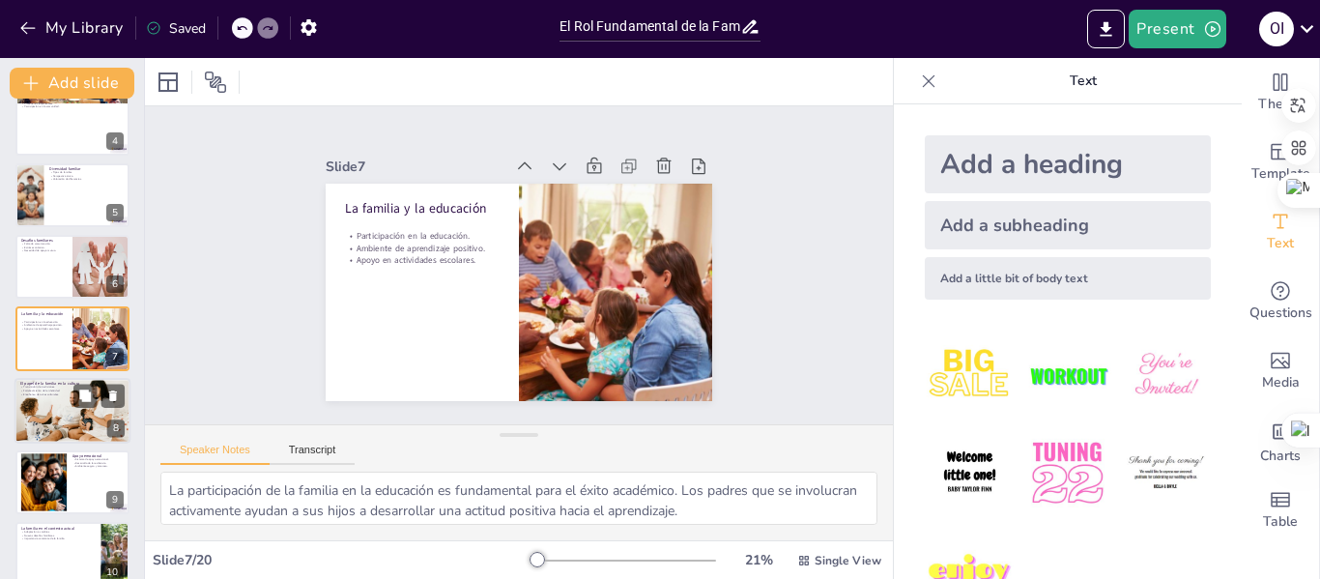
click at [51, 393] on p "Enseñanza de raíces culturales." at bounding box center [72, 394] width 104 height 4
type textarea "La transmisión de tradiciones es una función esencial de la familia. Estas cost…"
checkbox input "true"
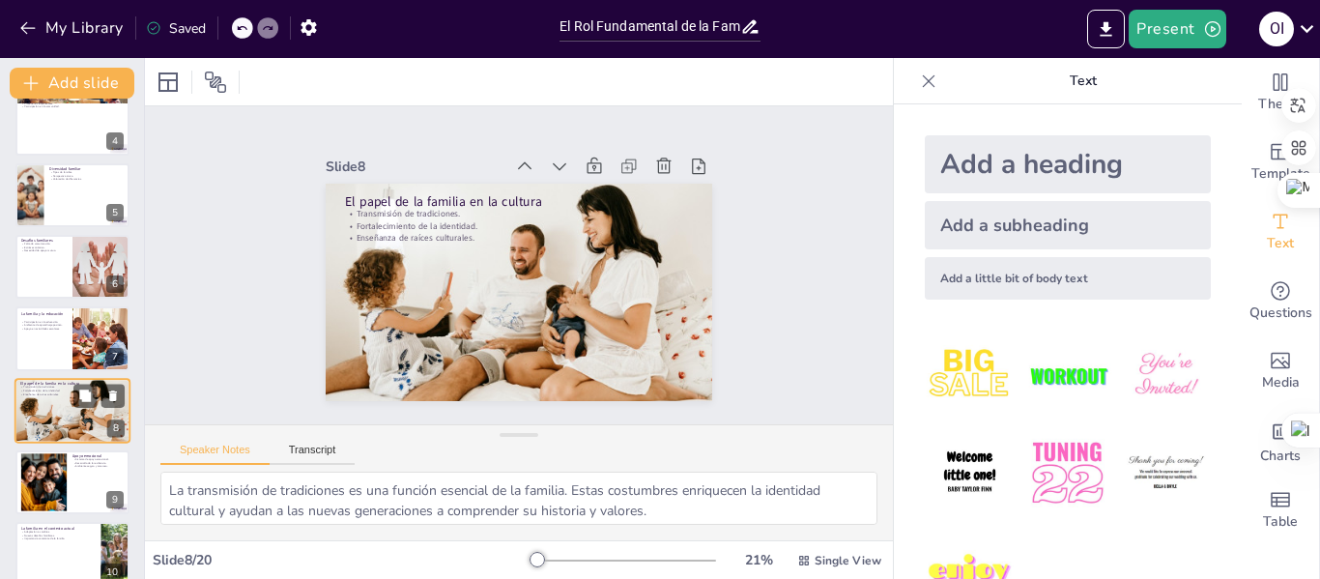
scroll to position [310, 0]
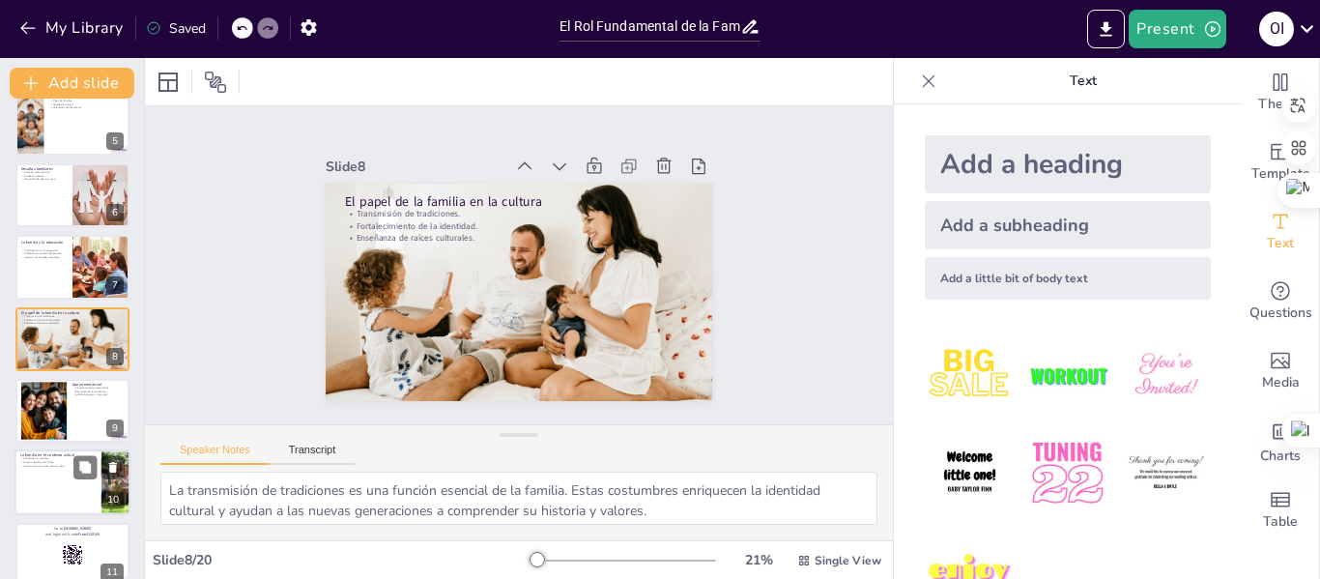
click at [43, 465] on p "Importancia constante de la familia." at bounding box center [57, 467] width 75 height 4
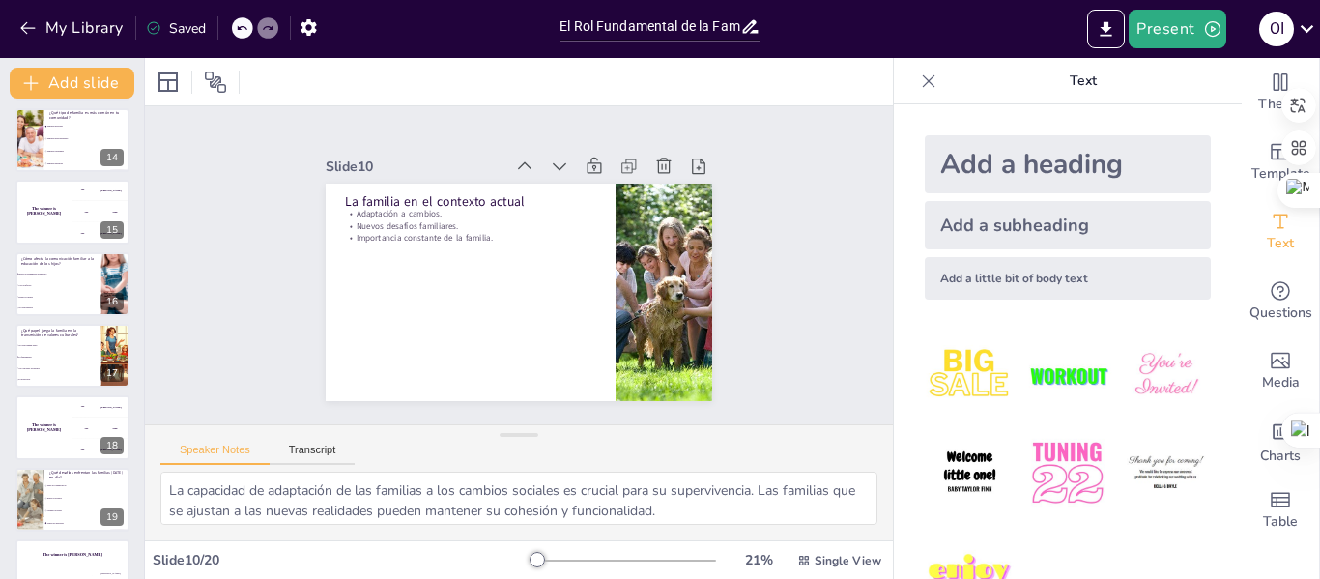
scroll to position [981, 0]
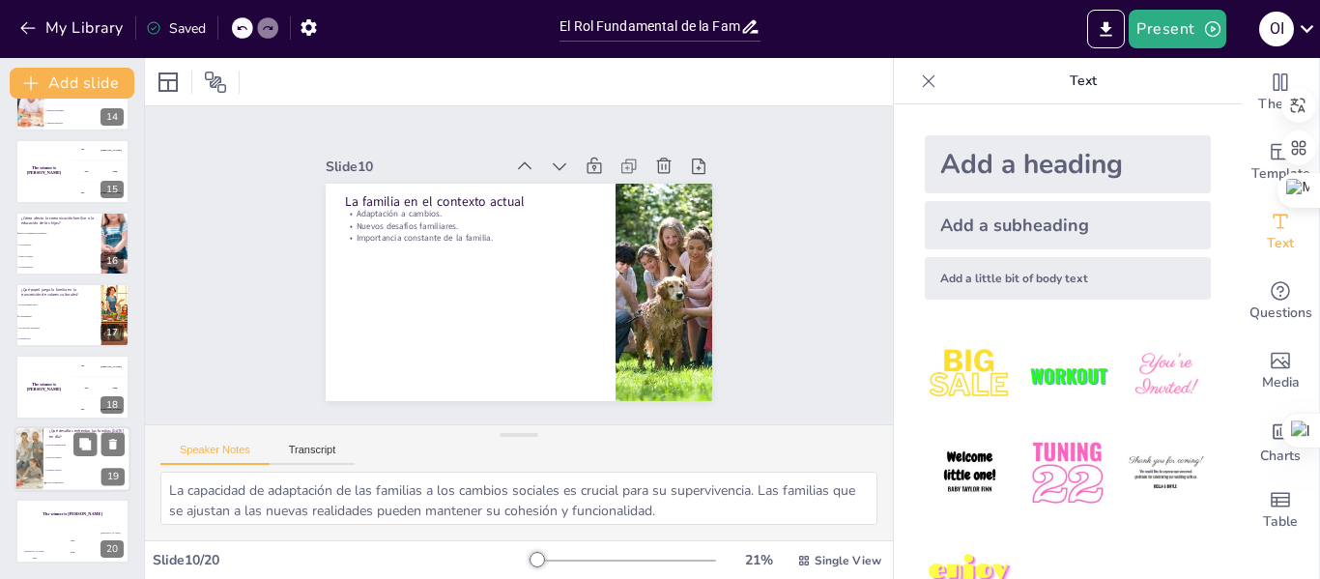
click at [60, 455] on li "Estrés económico" at bounding box center [86, 457] width 87 height 13
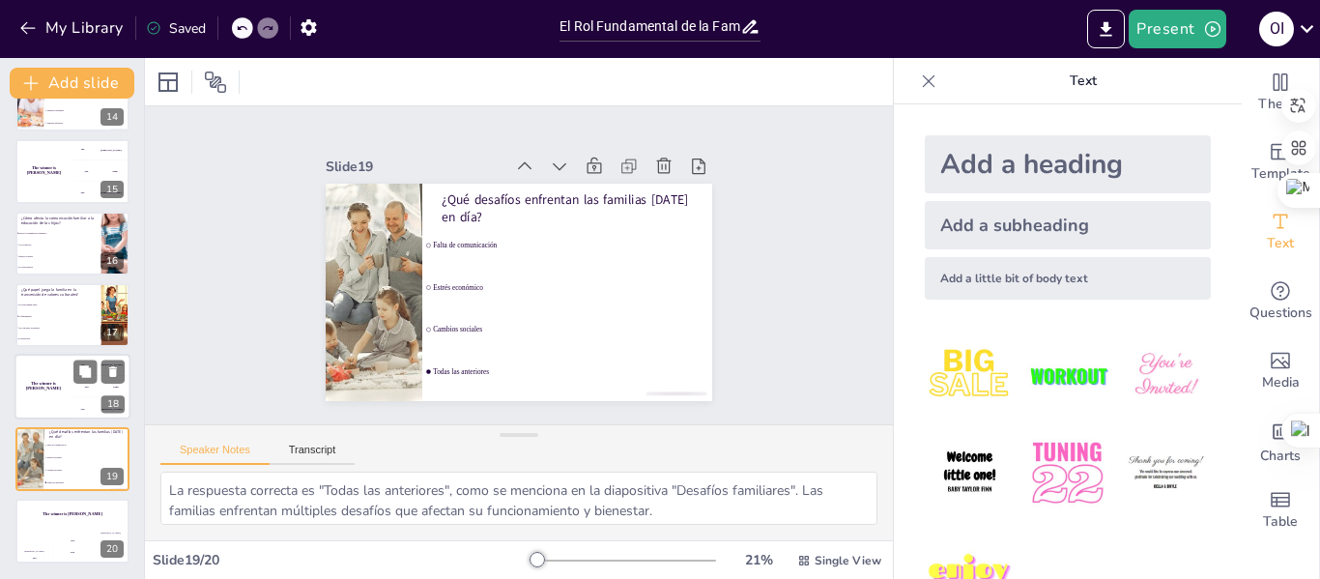
click at [68, 393] on div "The winner is [PERSON_NAME]" at bounding box center [43, 388] width 58 height 66
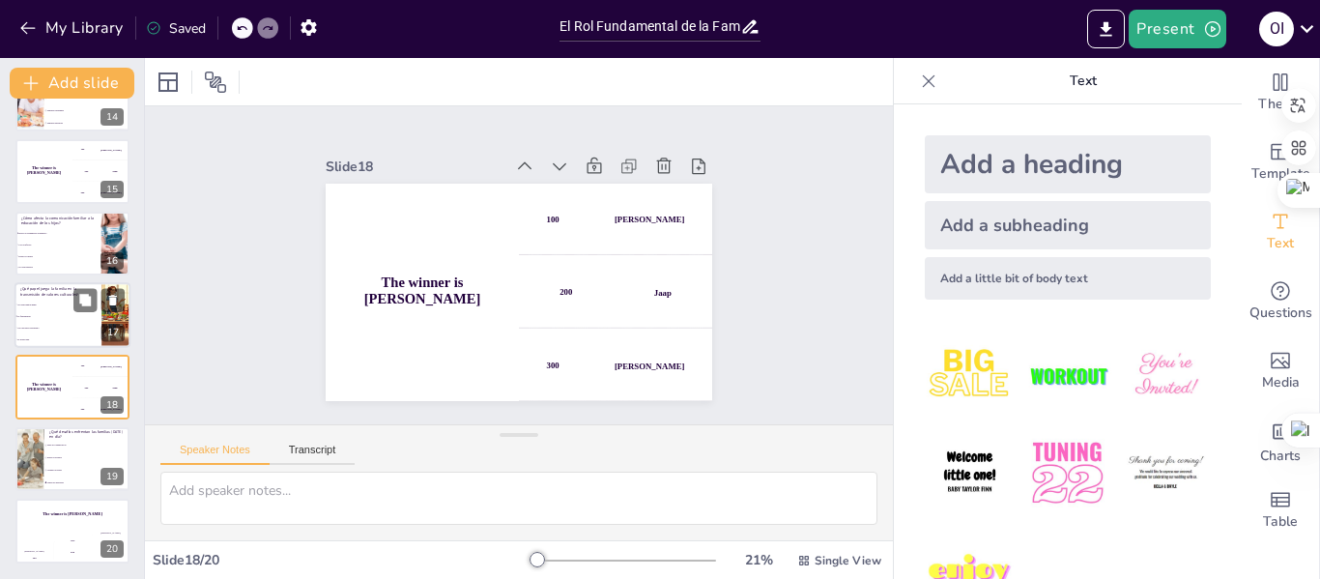
click at [54, 327] on span "Solo un papel secundario" at bounding box center [58, 328] width 83 height 3
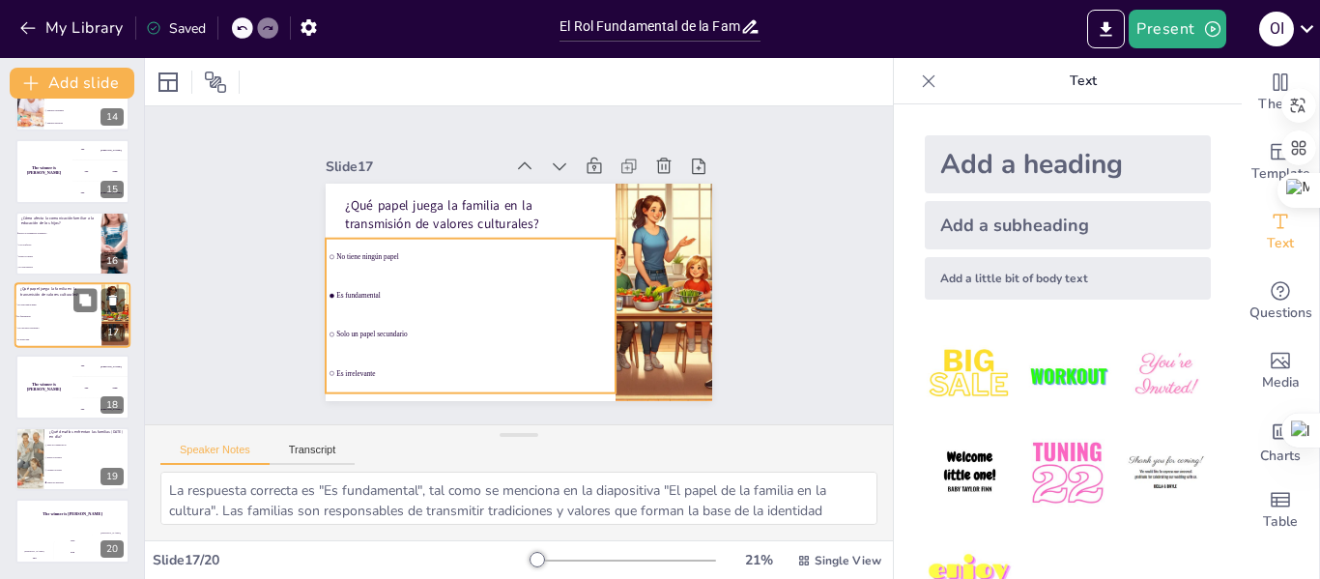
scroll to position [957, 0]
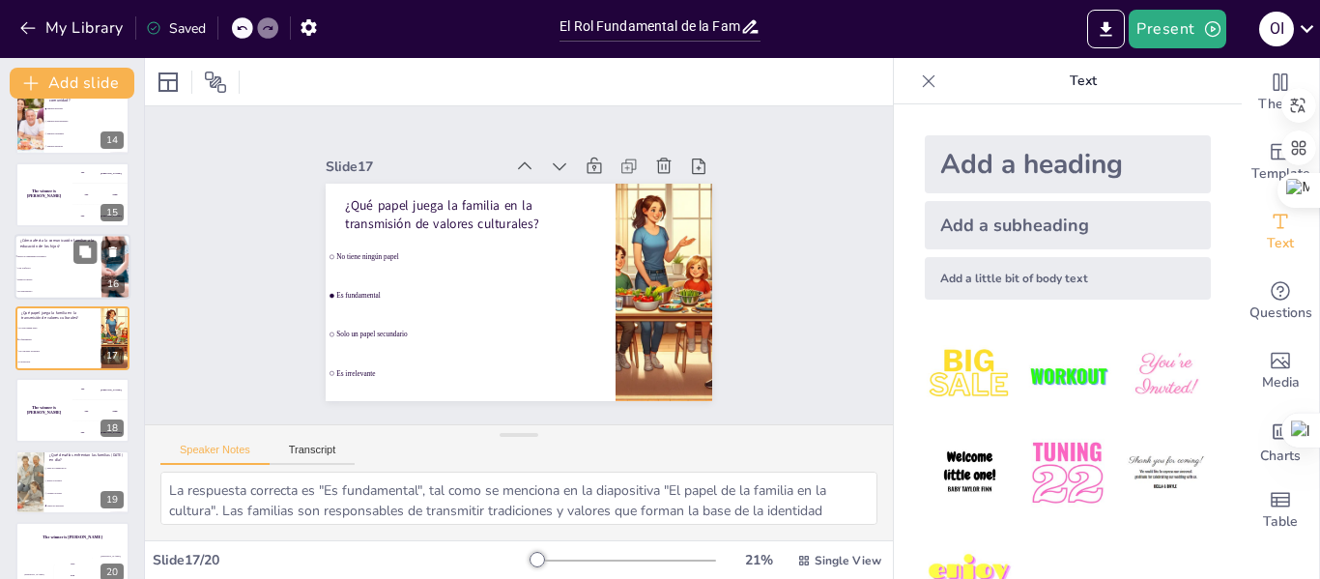
click at [49, 270] on li "Crea conflictos" at bounding box center [57, 268] width 87 height 12
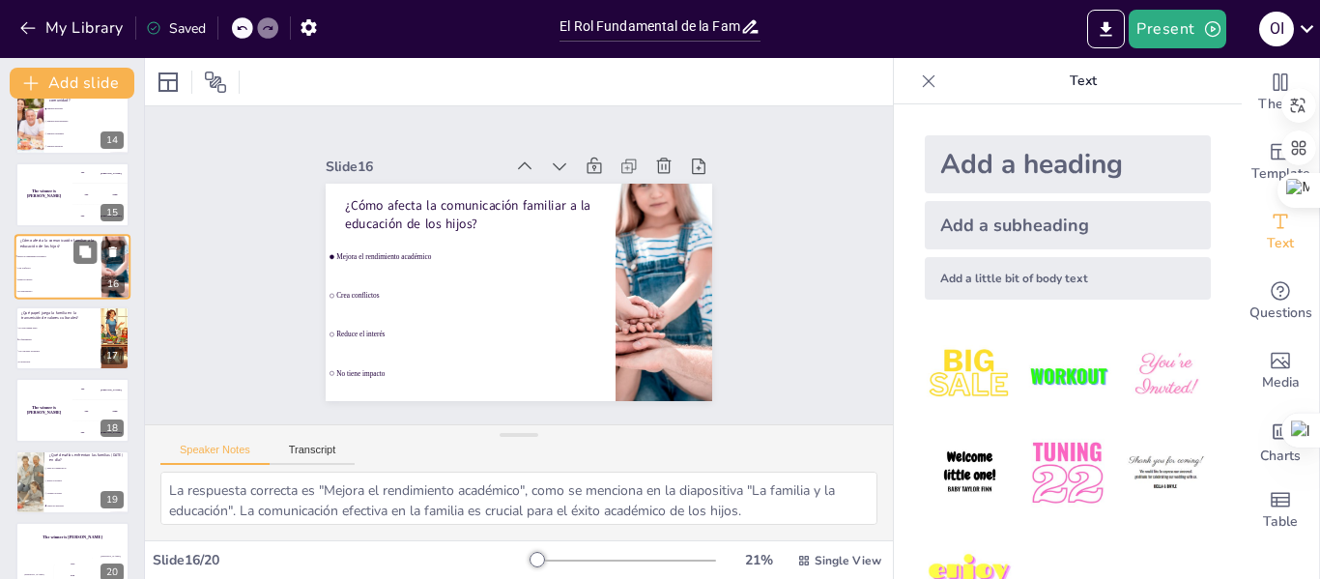
scroll to position [885, 0]
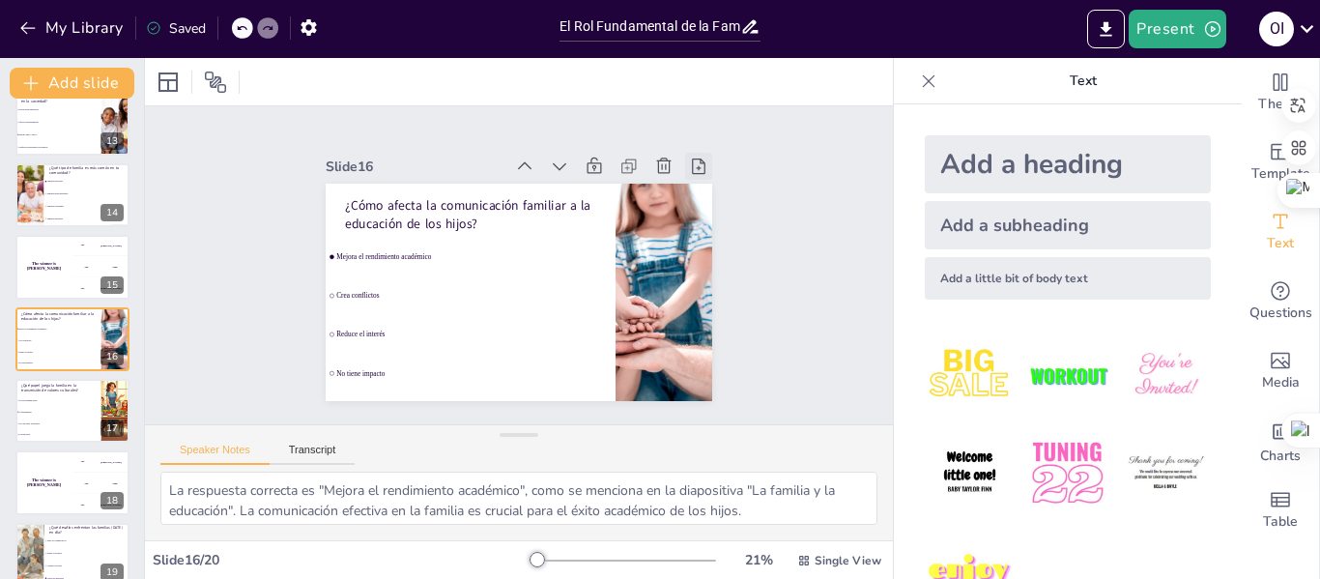
click at [570, 454] on icon at bounding box center [558, 466] width 24 height 24
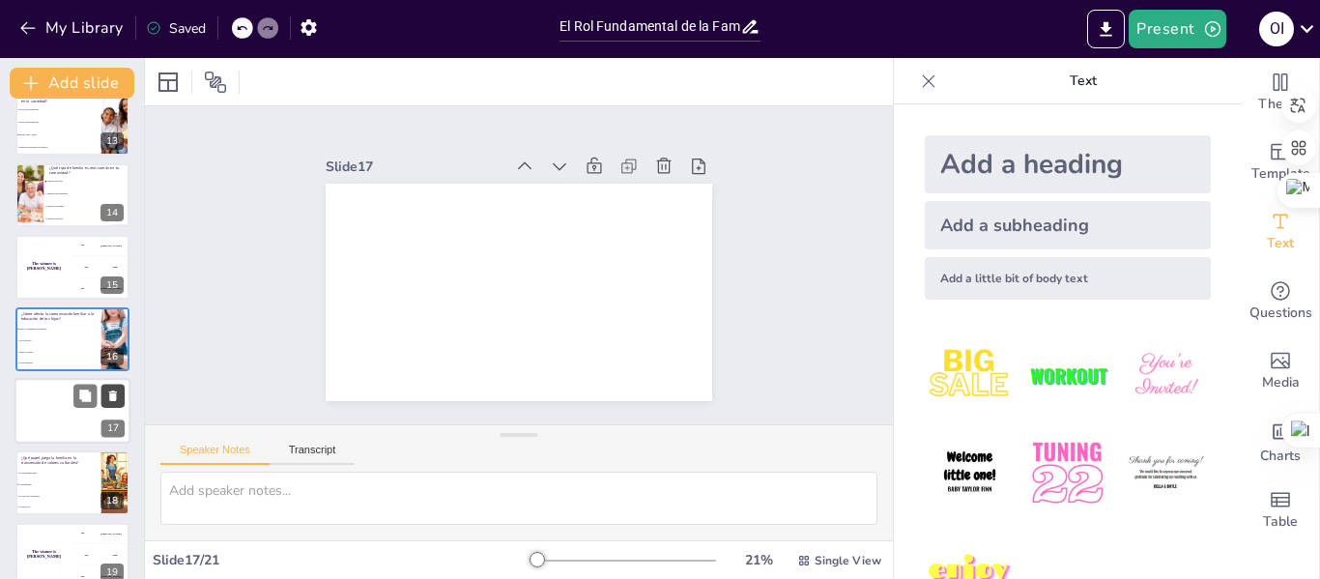
click at [113, 397] on icon at bounding box center [113, 395] width 8 height 11
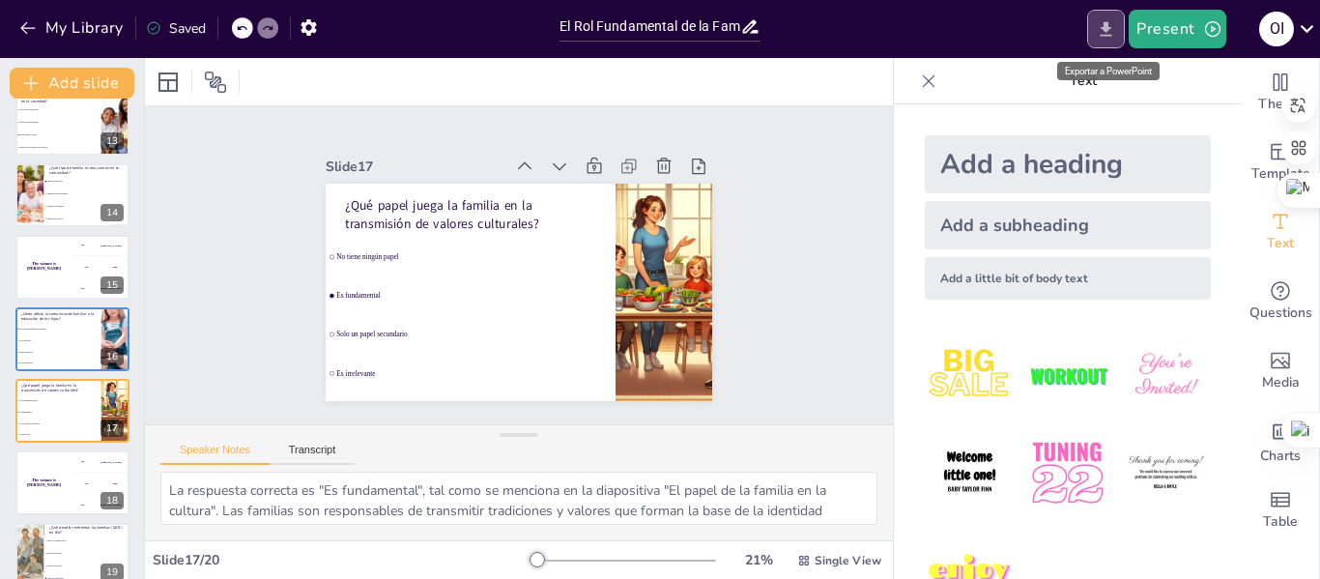
click at [1094, 20] on button "Export to PowerPoint" at bounding box center [1106, 29] width 38 height 39
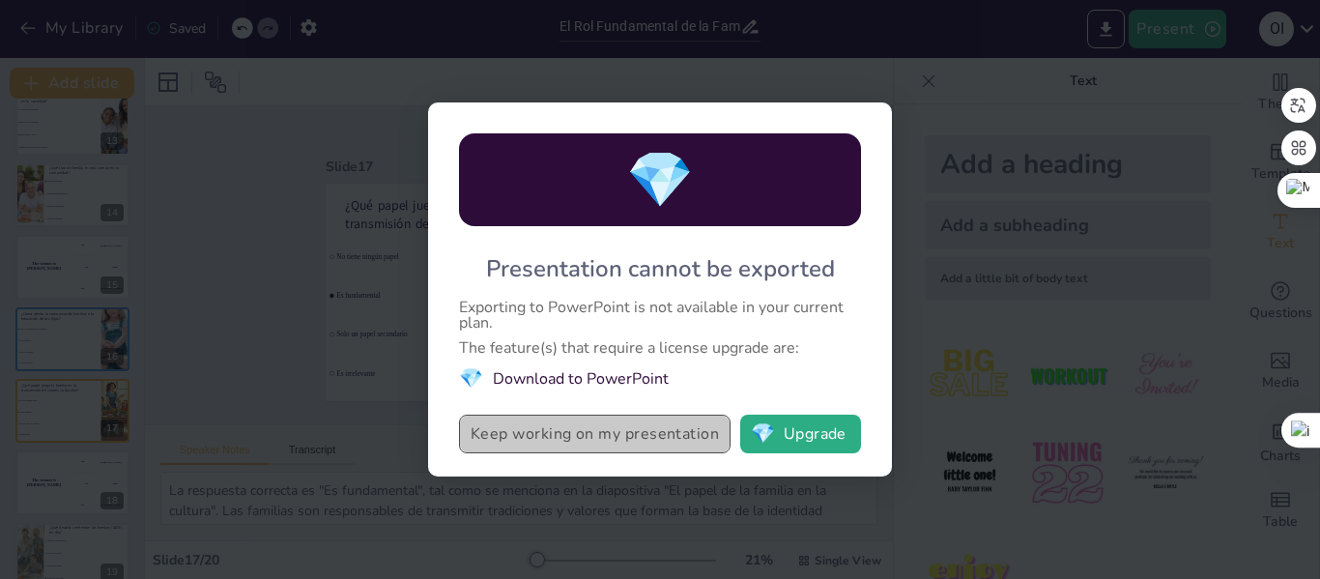
click at [644, 436] on button "Keep working on my presentation" at bounding box center [594, 433] width 271 height 39
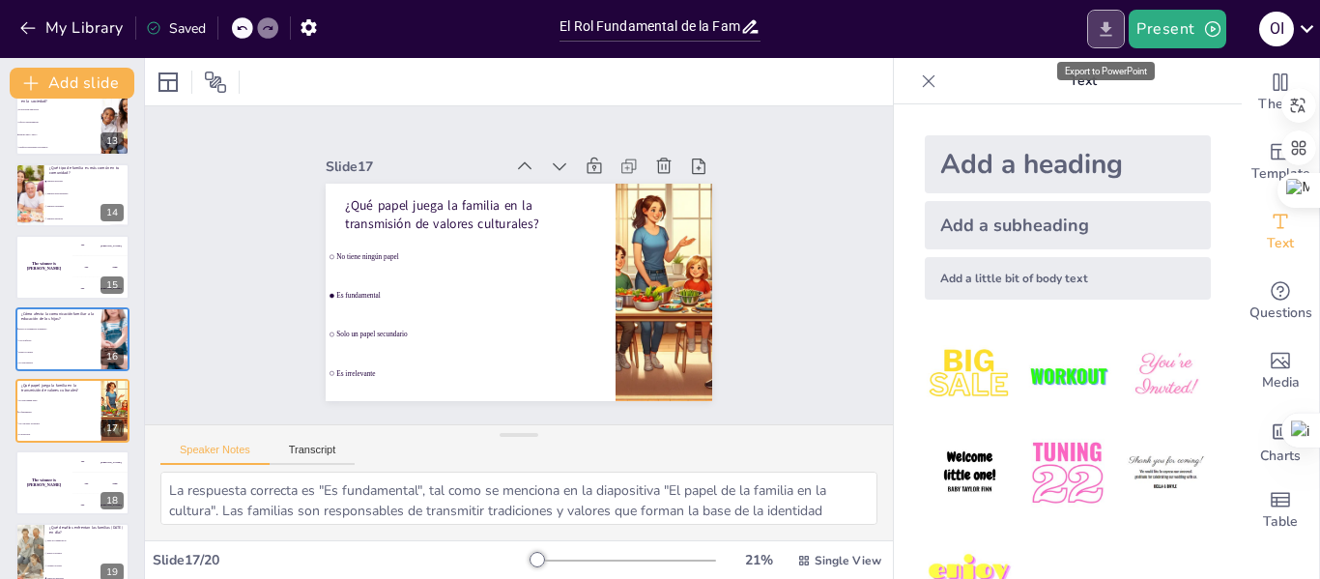
click at [1101, 24] on icon "Export to PowerPoint" at bounding box center [1106, 29] width 20 height 20
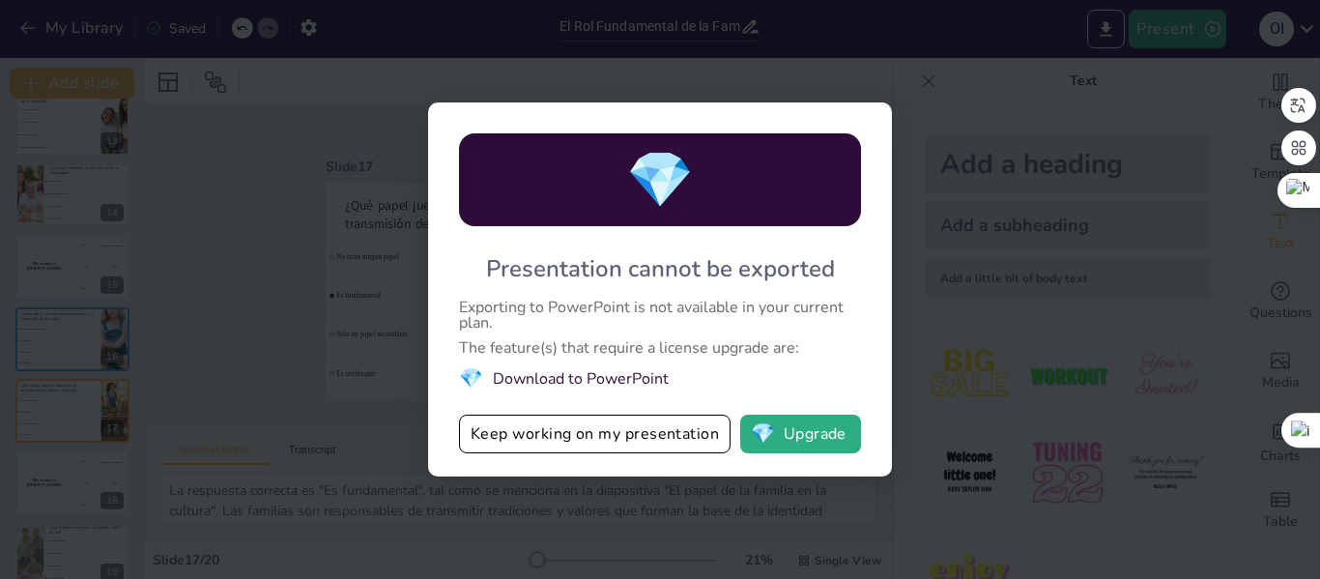
click at [935, 120] on div "💎 Presentation cannot be exported Exporting to PowerPoint is not available in y…" at bounding box center [660, 289] width 1320 height 579
click at [932, 98] on div "💎 Presentation cannot be exported Exporting to PowerPoint is not available in y…" at bounding box center [660, 289] width 1320 height 579
click at [565, 435] on button "Keep working on my presentation" at bounding box center [594, 433] width 271 height 39
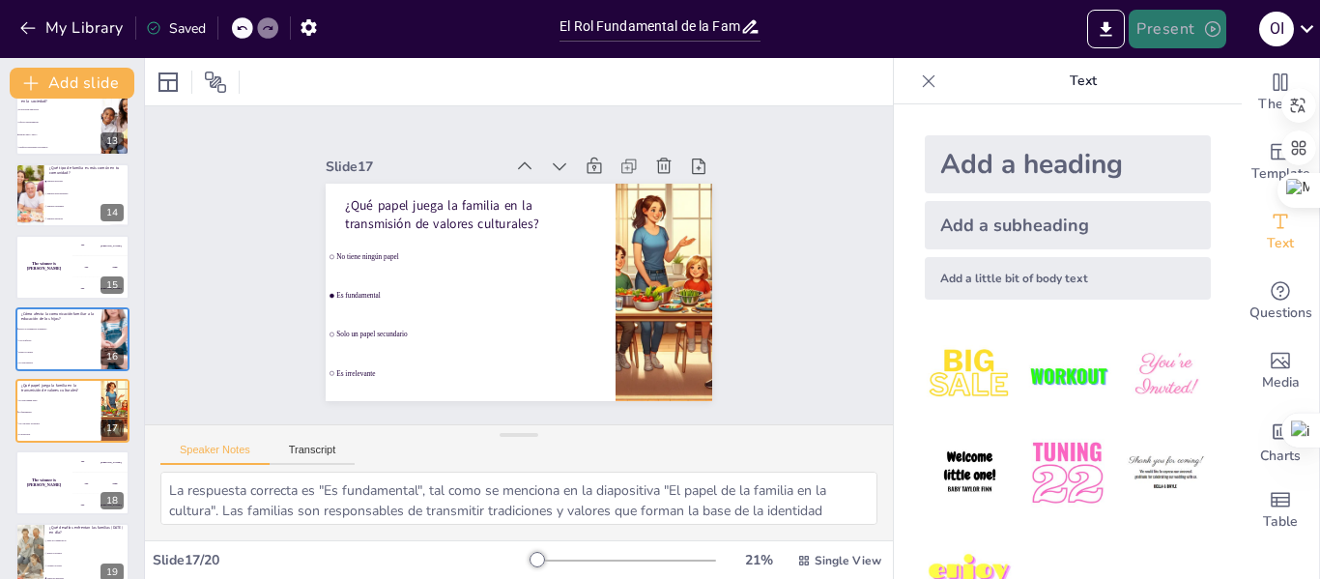
click at [1186, 20] on button "Present" at bounding box center [1177, 29] width 97 height 39
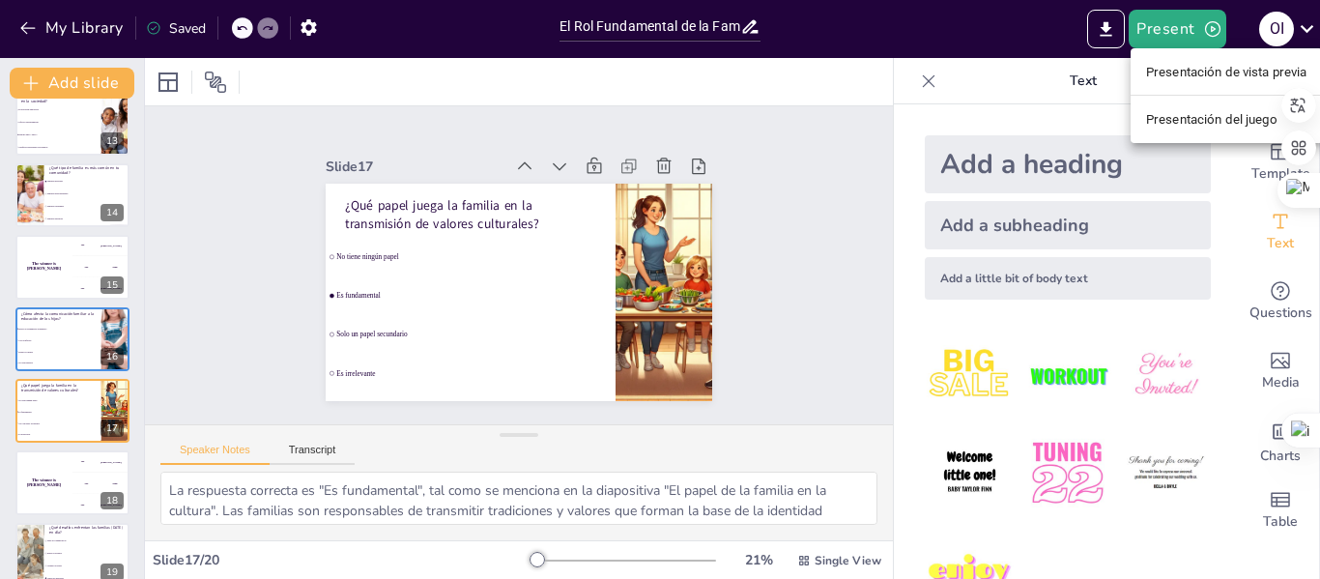
click at [1191, 69] on font "Presentación de vista previa" at bounding box center [1226, 72] width 161 height 14
